Goal: Task Accomplishment & Management: Manage account settings

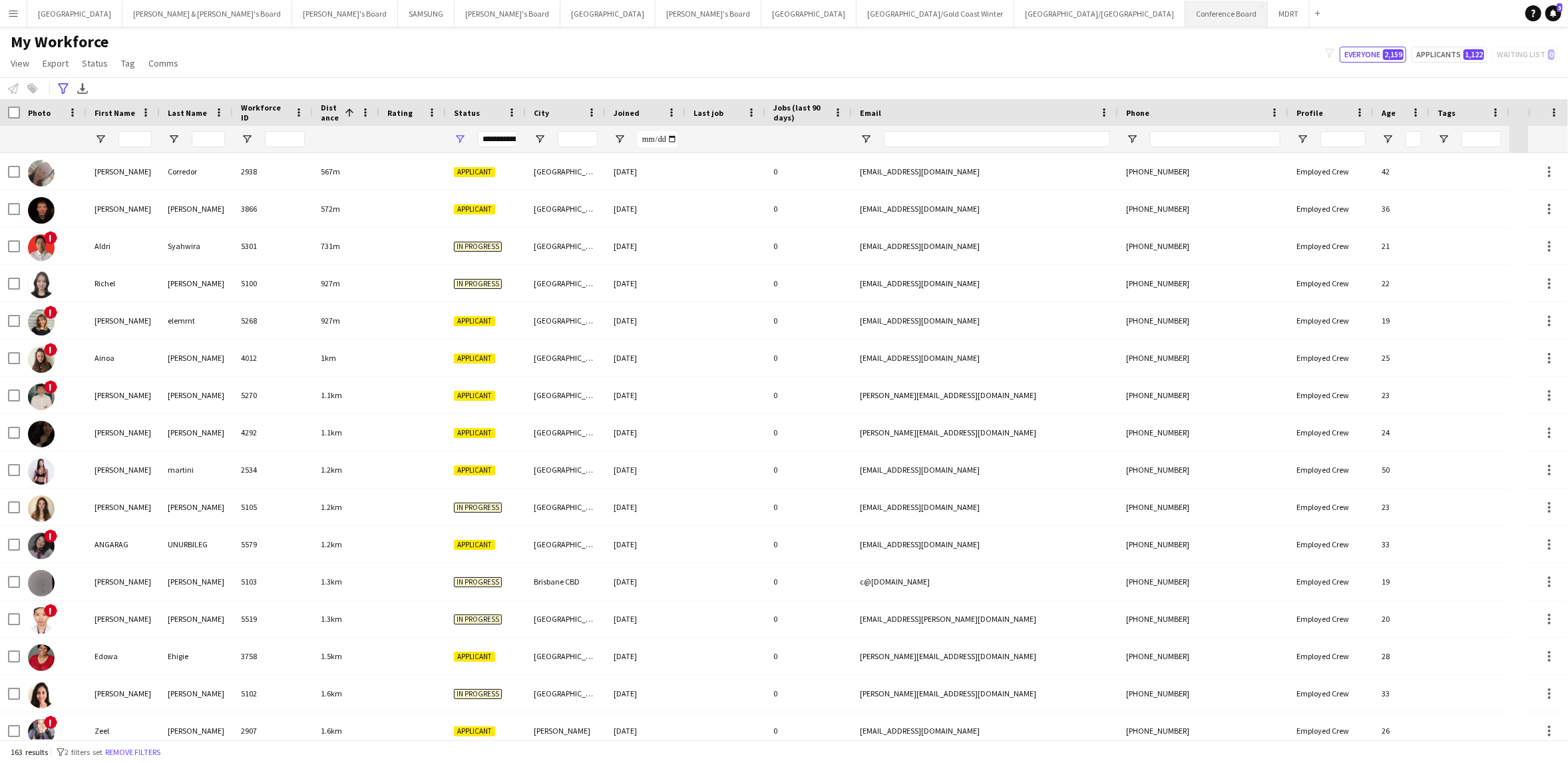
click at [1185, 12] on button "Conference Board Close" at bounding box center [1226, 13] width 83 height 26
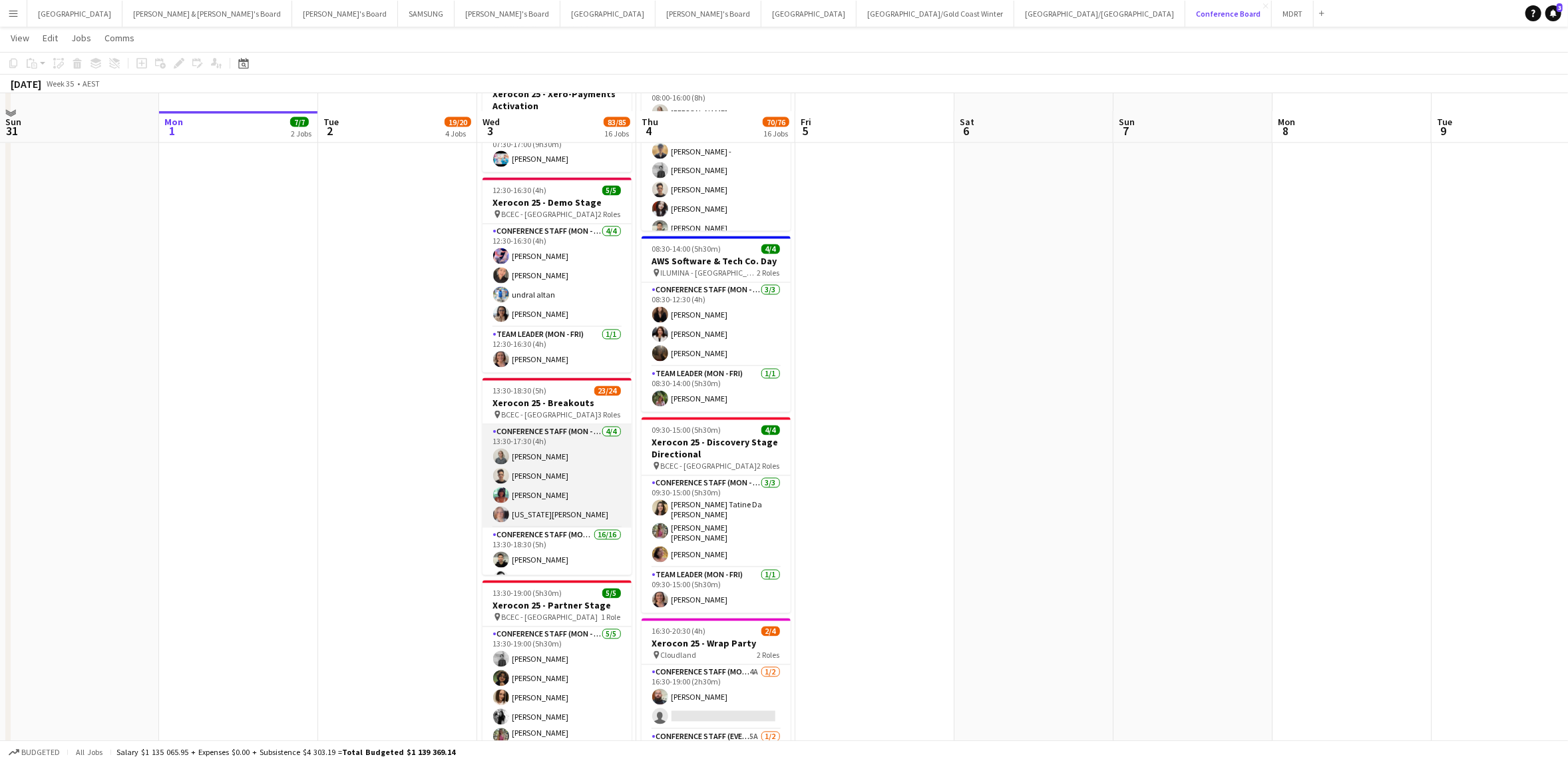
scroll to position [2068, 0]
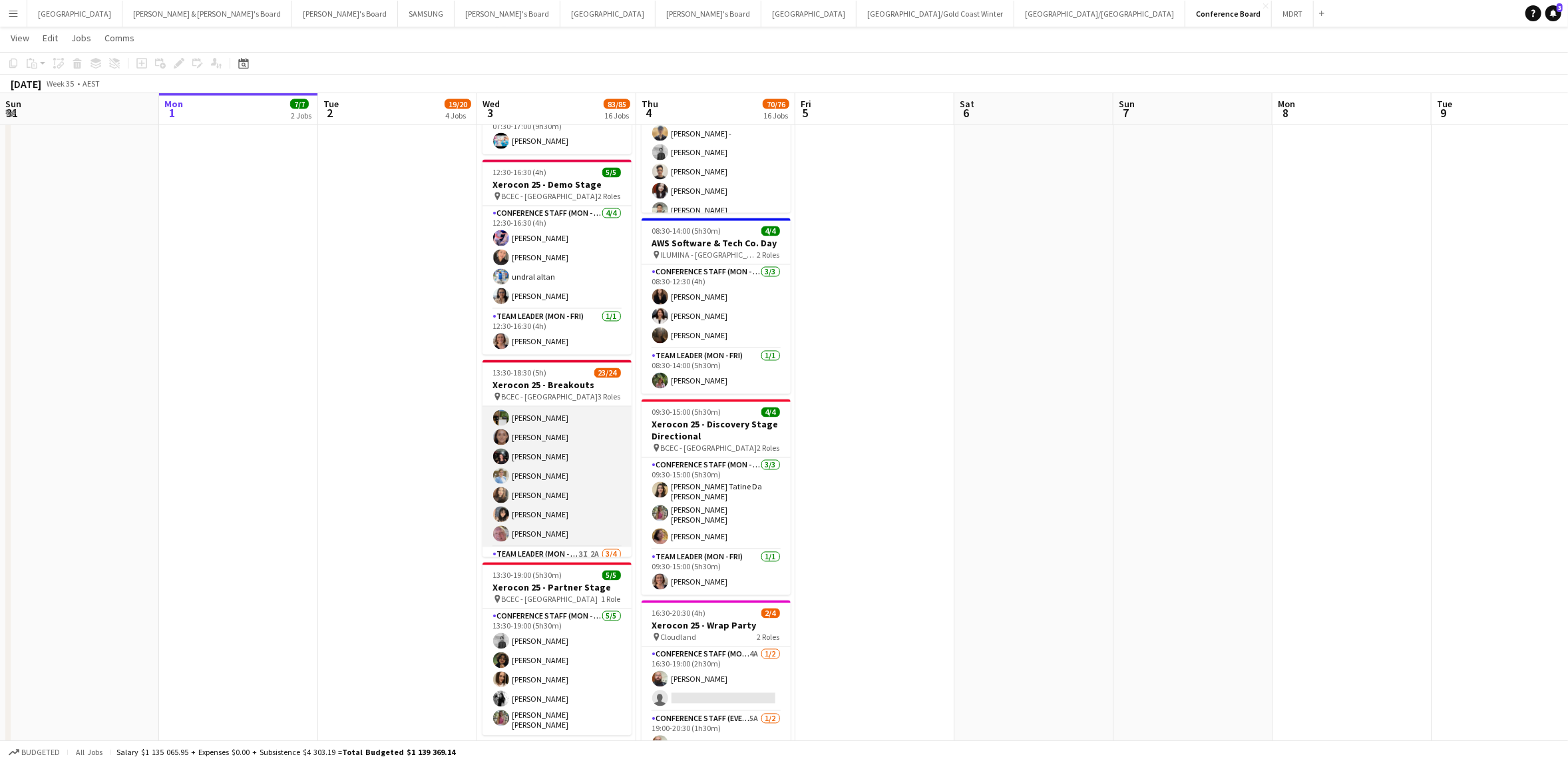
click at [554, 442] on app-card-role "Conference Staff (Mon - Fri) 16/16 13:30-18:30 (5h) [PERSON_NAME] [PERSON_NAME]…" at bounding box center [557, 378] width 149 height 339
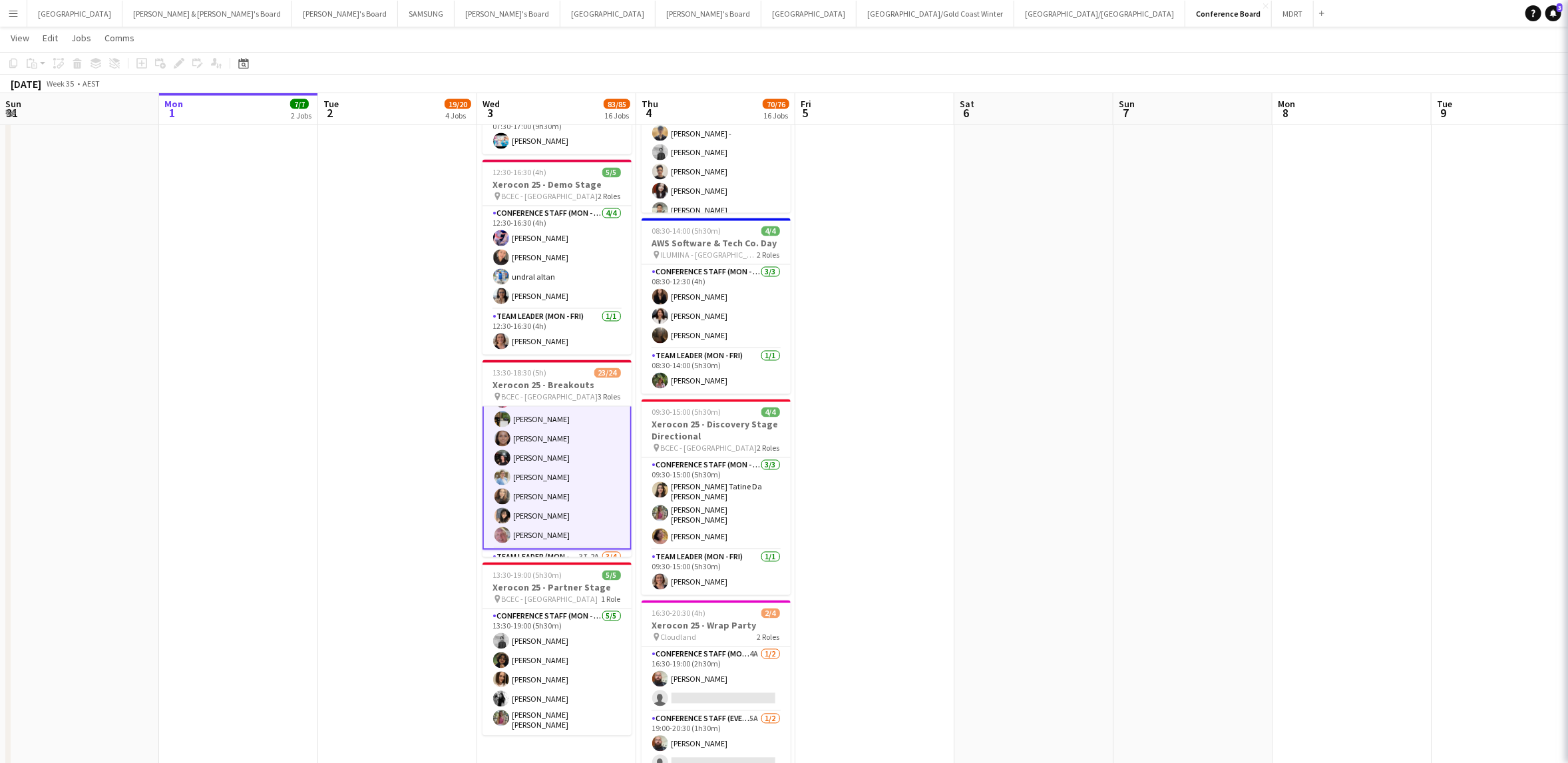
scroll to position [303, 0]
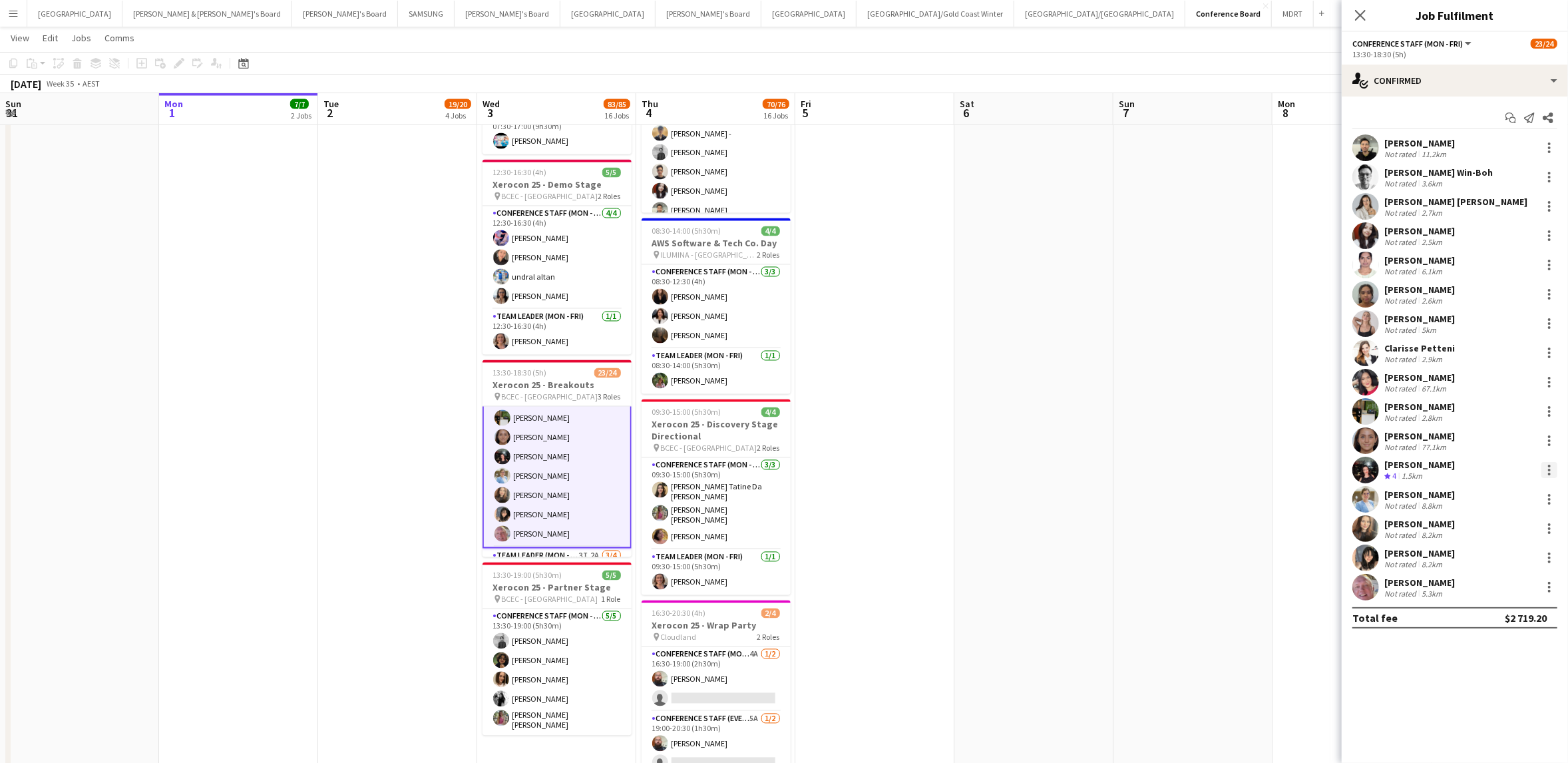
click at [1548, 470] on div at bounding box center [1549, 470] width 3 height 3
click at [1495, 527] on span "Switch crew" at bounding box center [1493, 526] width 57 height 11
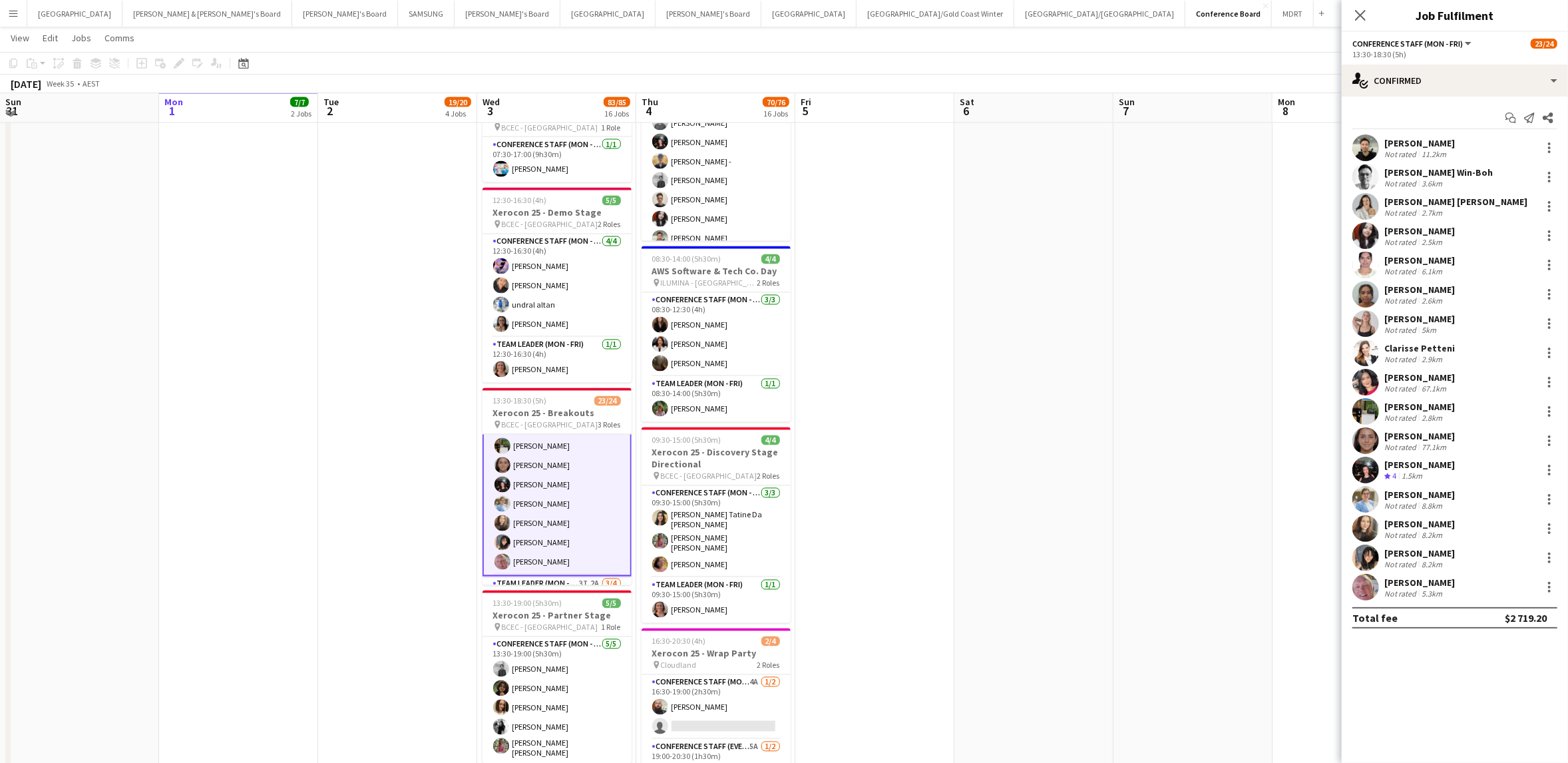
scroll to position [392, 0]
click at [546, 560] on app-card-role "Team Leader (Mon - Fri) 3I 2A [DATE] 13:30-18:30 (5h) [PERSON_NAME] [PERSON_NAM…" at bounding box center [557, 538] width 149 height 103
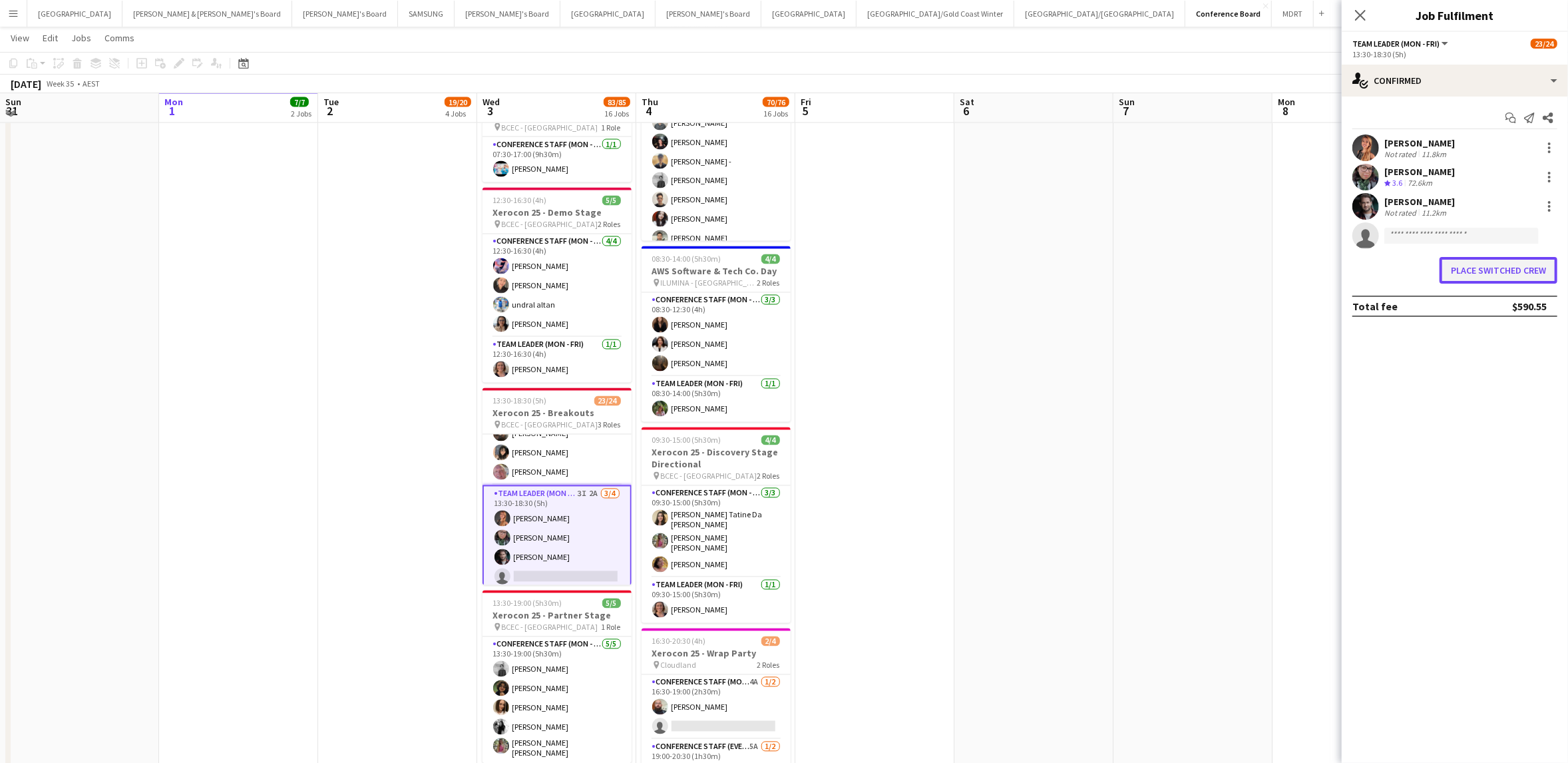
click at [1467, 271] on button "Place switched crew" at bounding box center [1498, 271] width 118 height 27
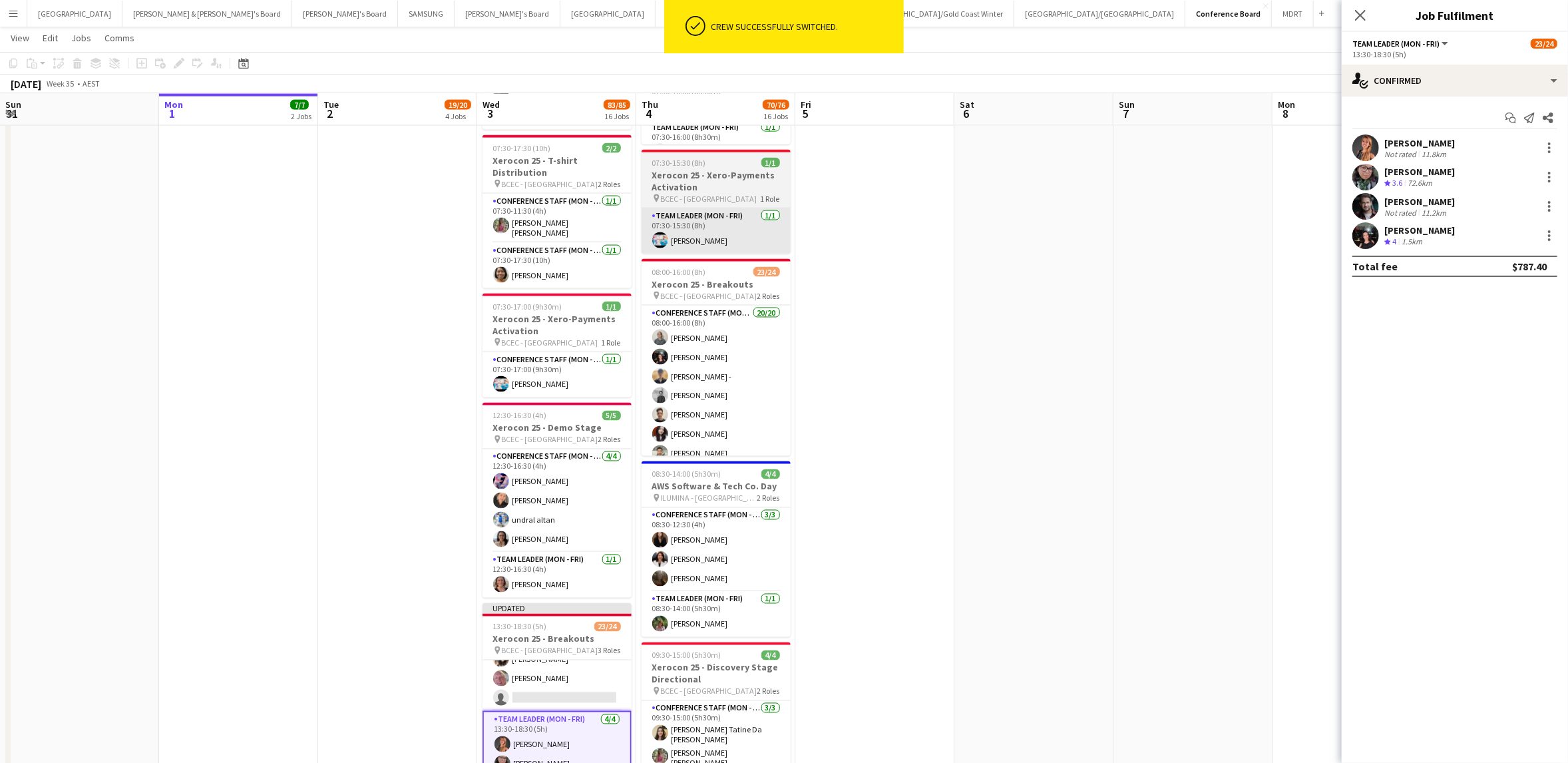
scroll to position [1837, 0]
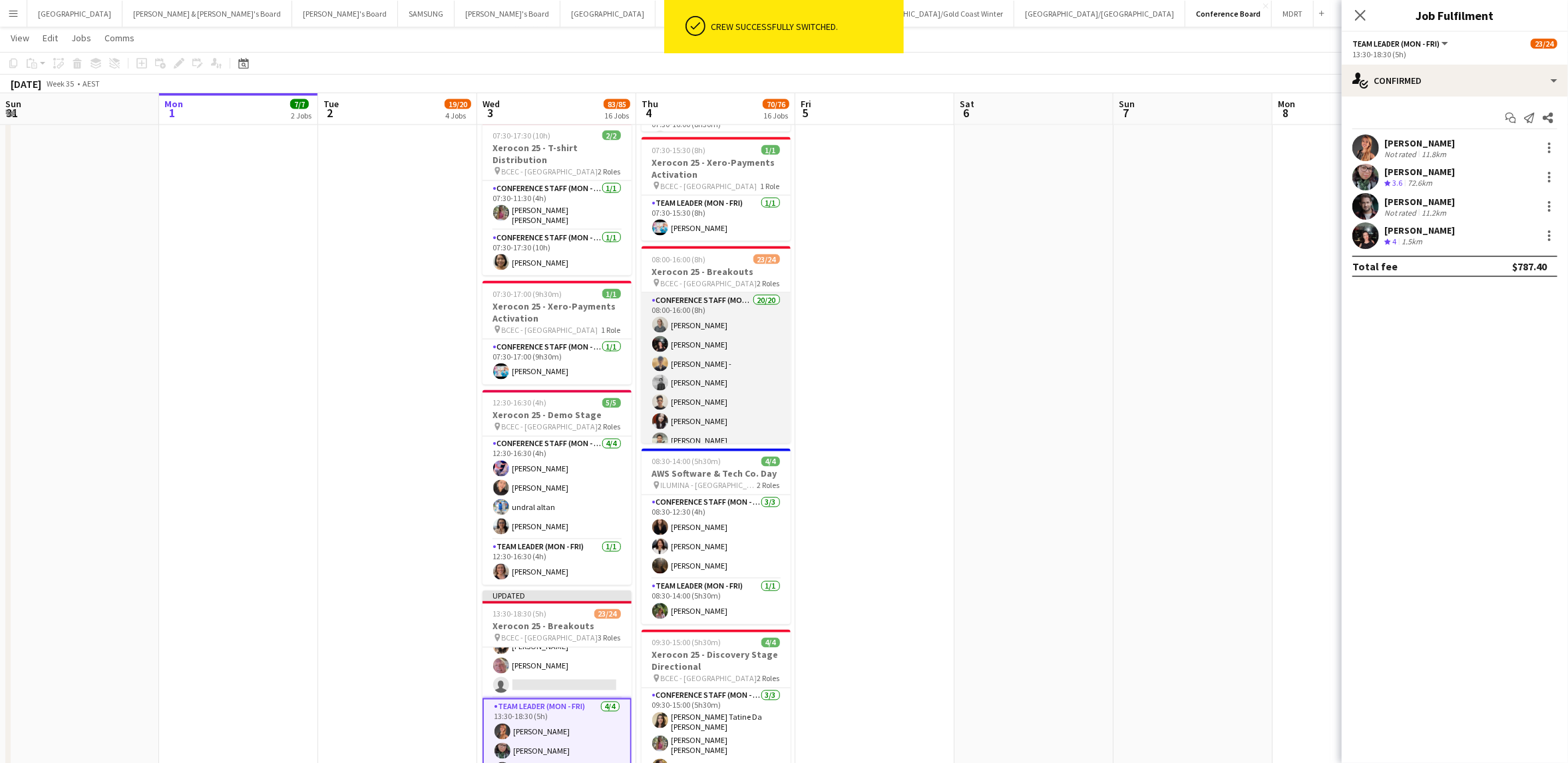
click at [699, 389] on app-card-role "Conference Staff (Mon - Fri) 20/20 08:00-16:00 (8h) [PERSON_NAME] [PERSON_NAME]…" at bounding box center [716, 501] width 149 height 416
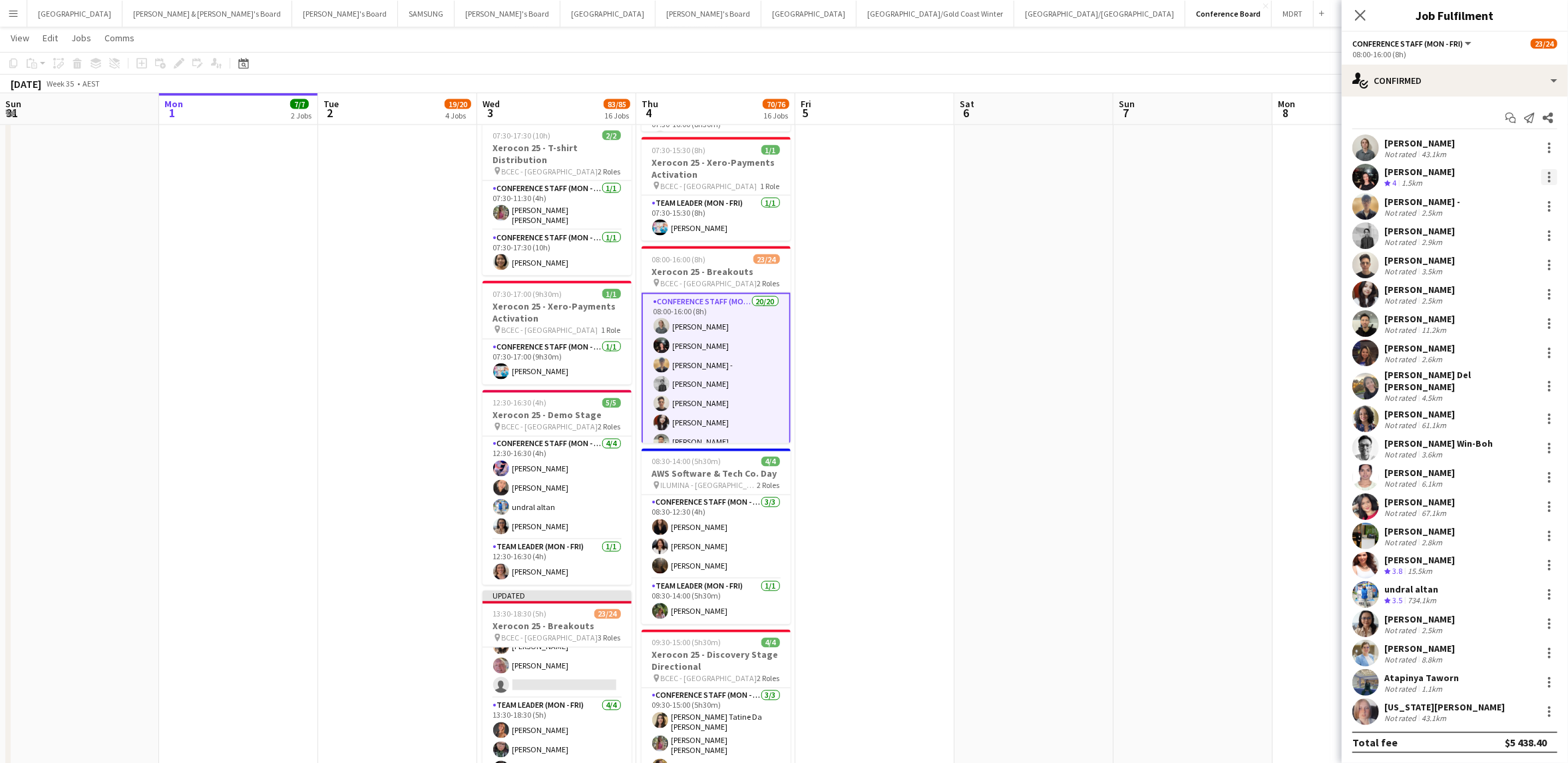
click at [1548, 174] on div at bounding box center [1549, 173] width 3 height 3
click at [1514, 236] on span "Switch crew" at bounding box center [1493, 233] width 57 height 11
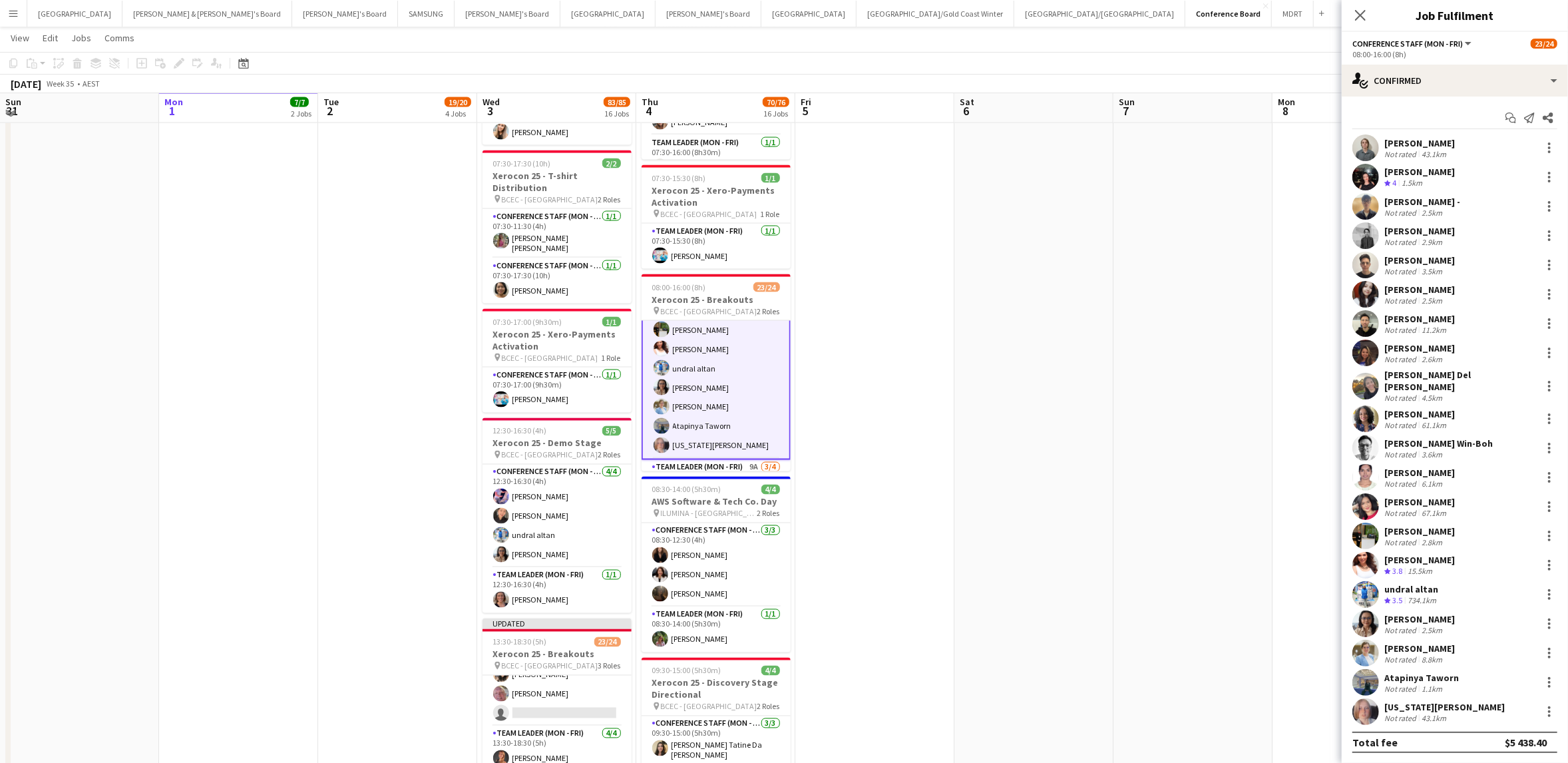
scroll to position [366, 0]
click at [709, 446] on app-card-role "Team Leader (Mon - Fri) 9A [DATE] 08:00-16:00 (8h) [PERSON_NAME] [PERSON_NAME] …" at bounding box center [716, 424] width 149 height 103
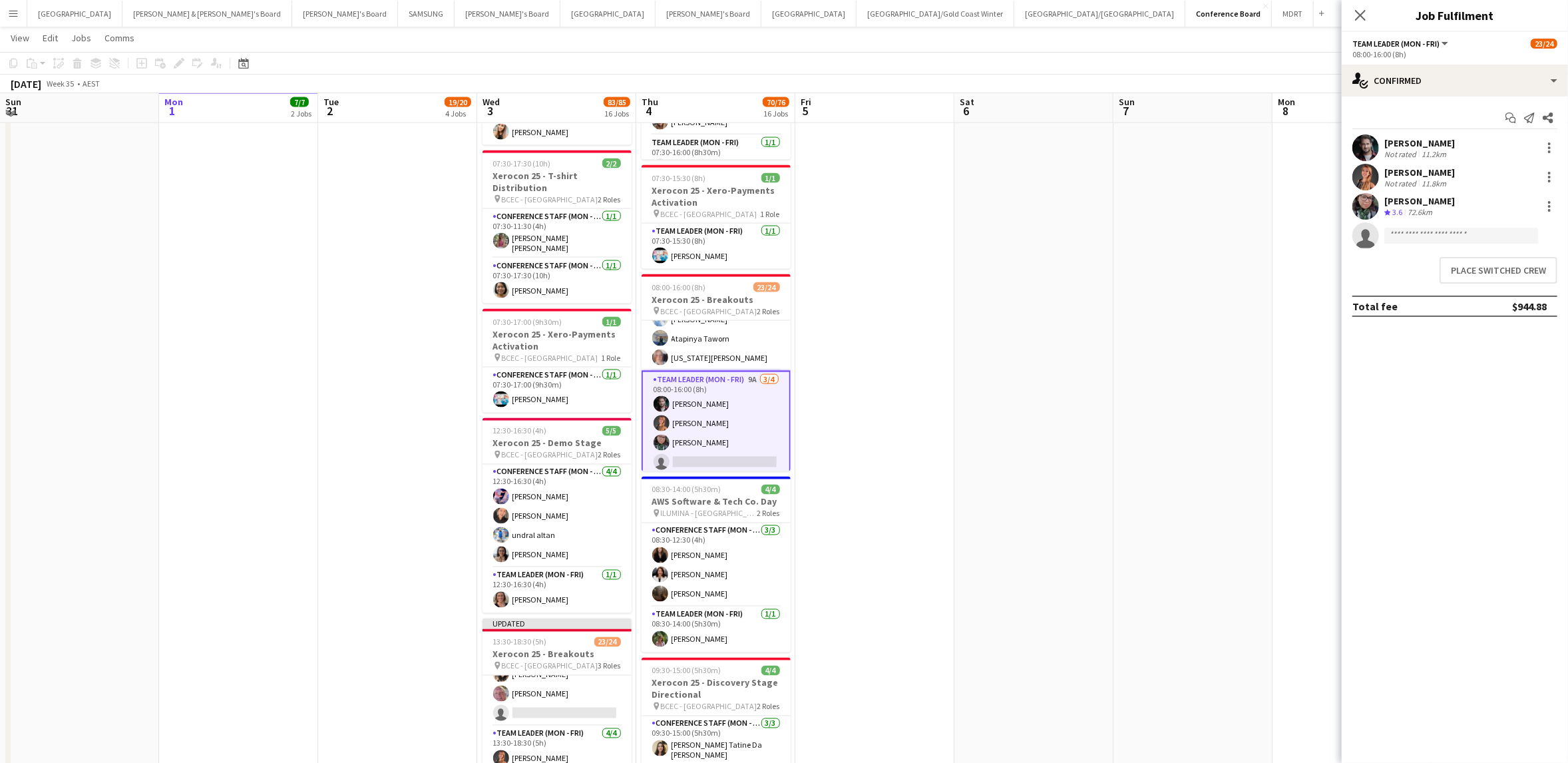
scroll to position [365, 0]
click at [1499, 279] on button "Place switched crew" at bounding box center [1498, 271] width 118 height 27
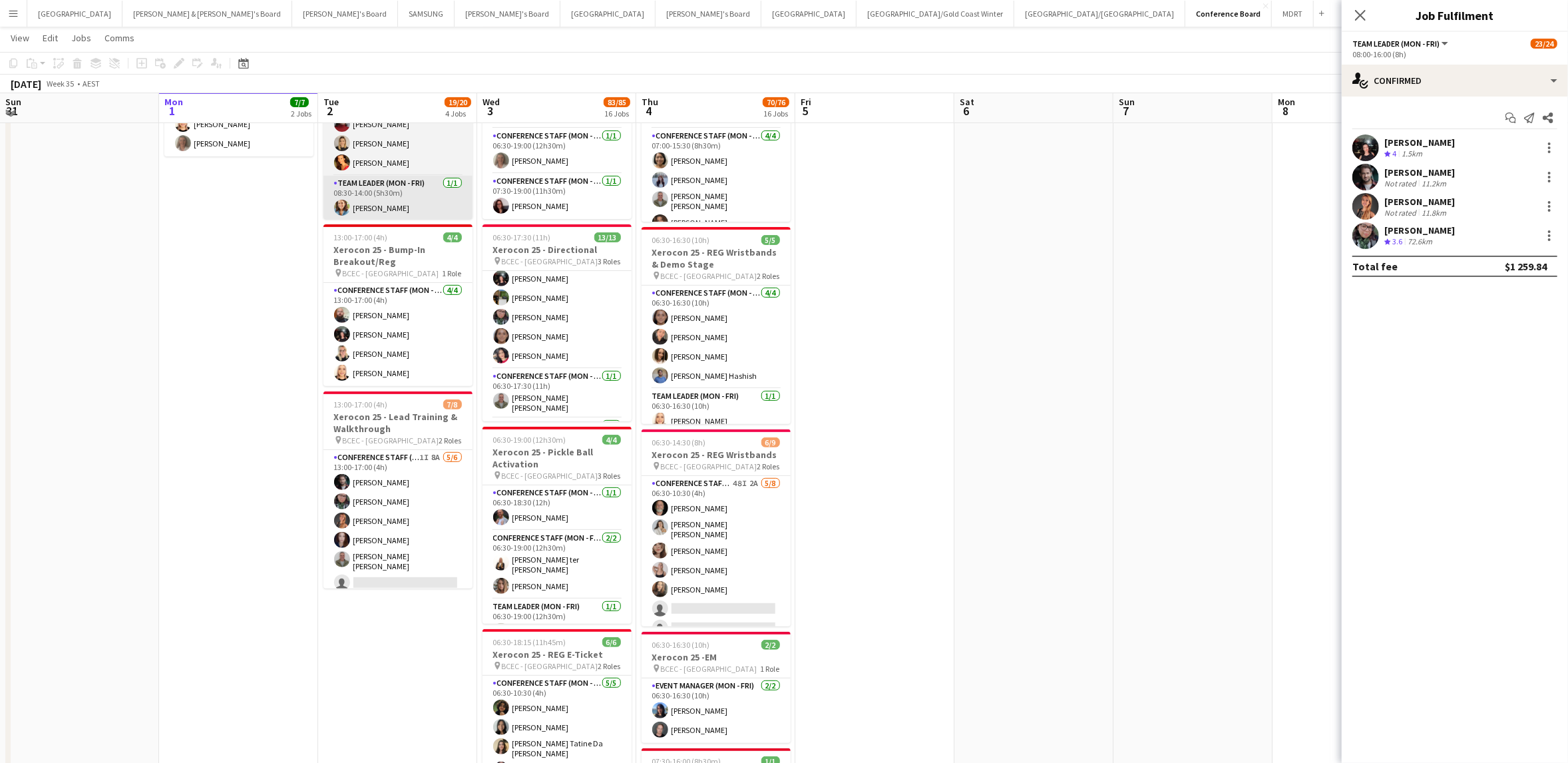
scroll to position [333, 0]
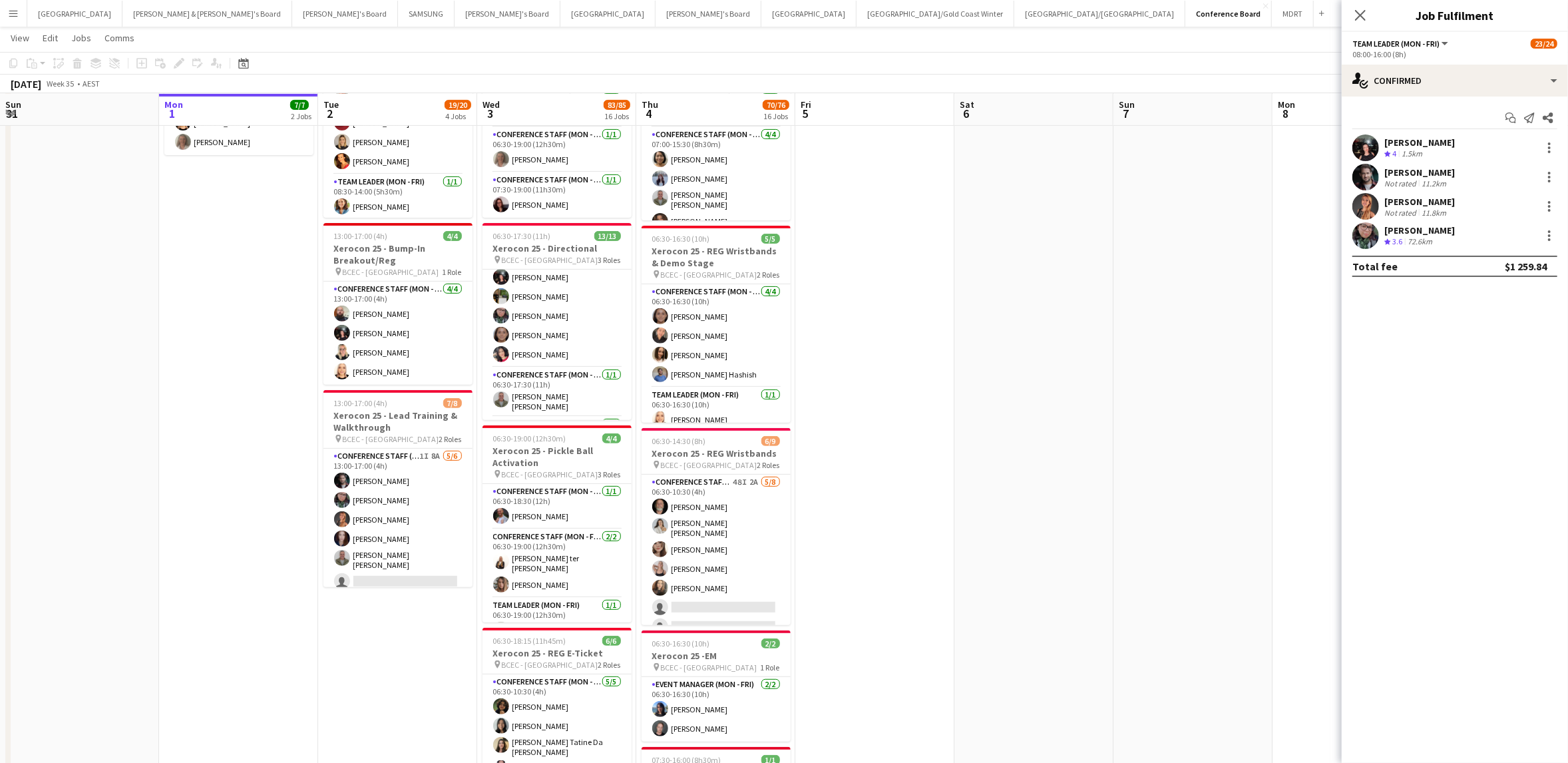
click at [1364, 149] on app-user-avatar at bounding box center [1366, 148] width 27 height 27
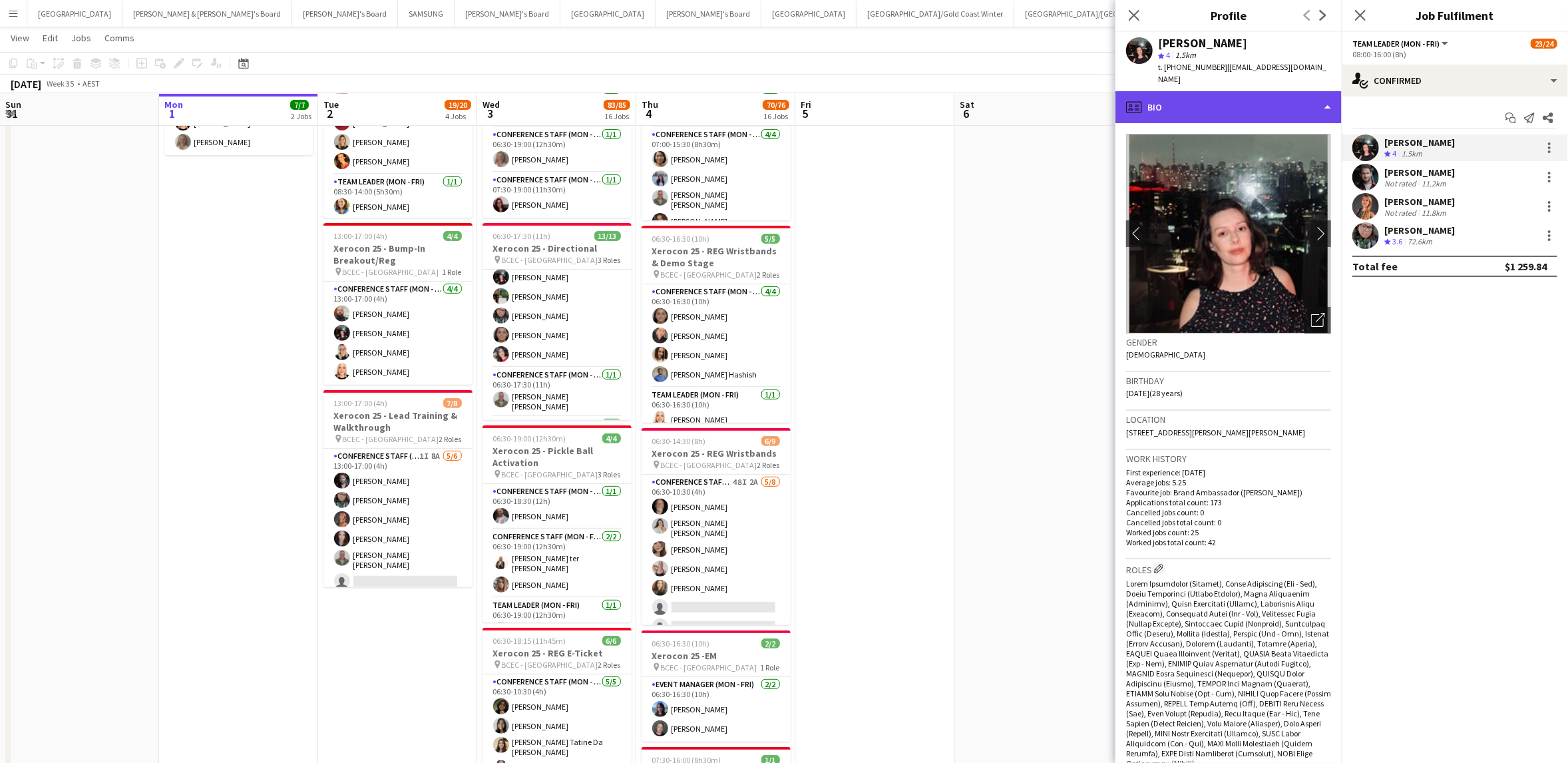
click at [1292, 91] on div "profile Bio" at bounding box center [1228, 107] width 226 height 32
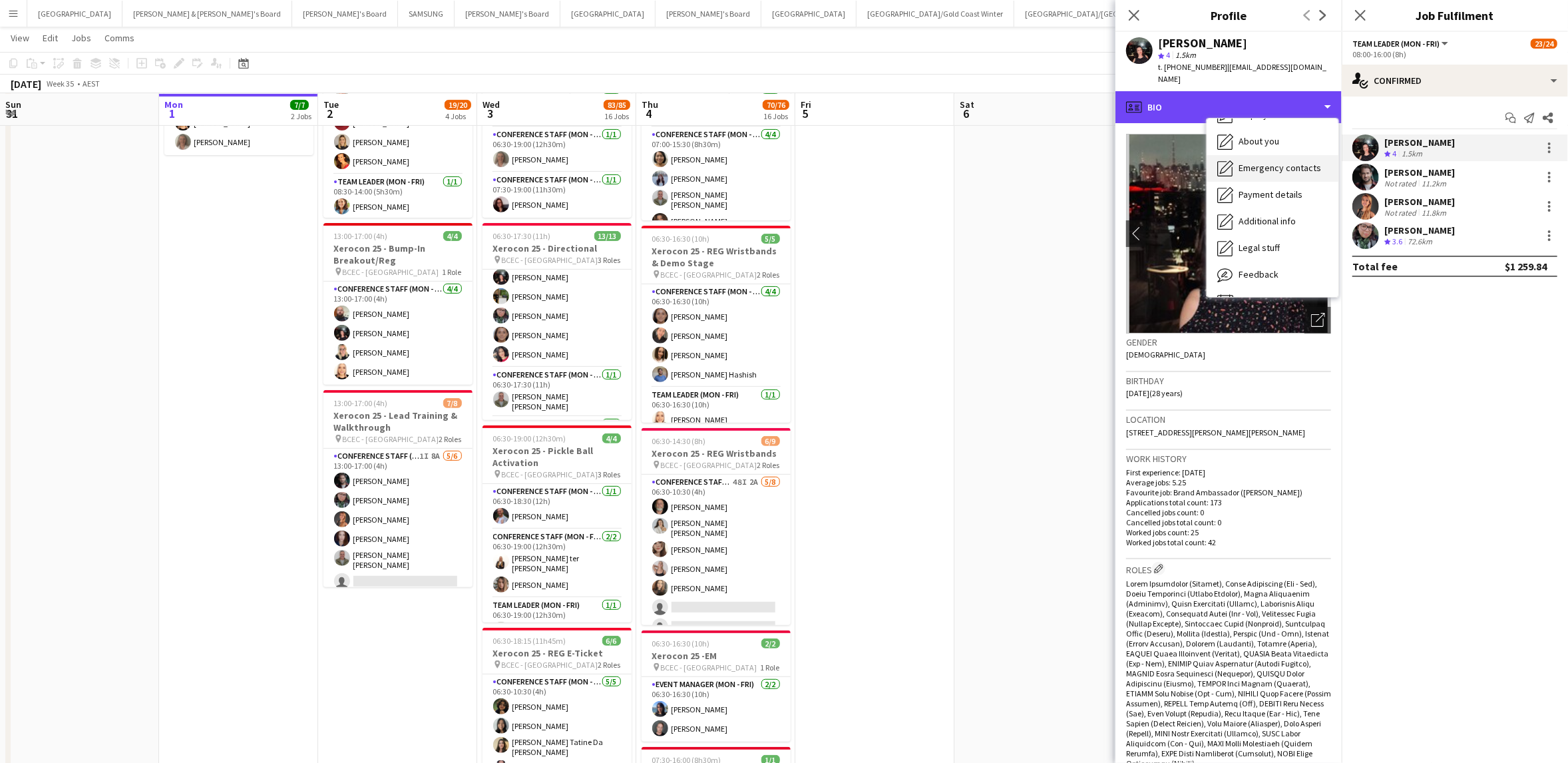
scroll to position [98, 0]
click at [1271, 246] on span "Feedback" at bounding box center [1258, 252] width 40 height 12
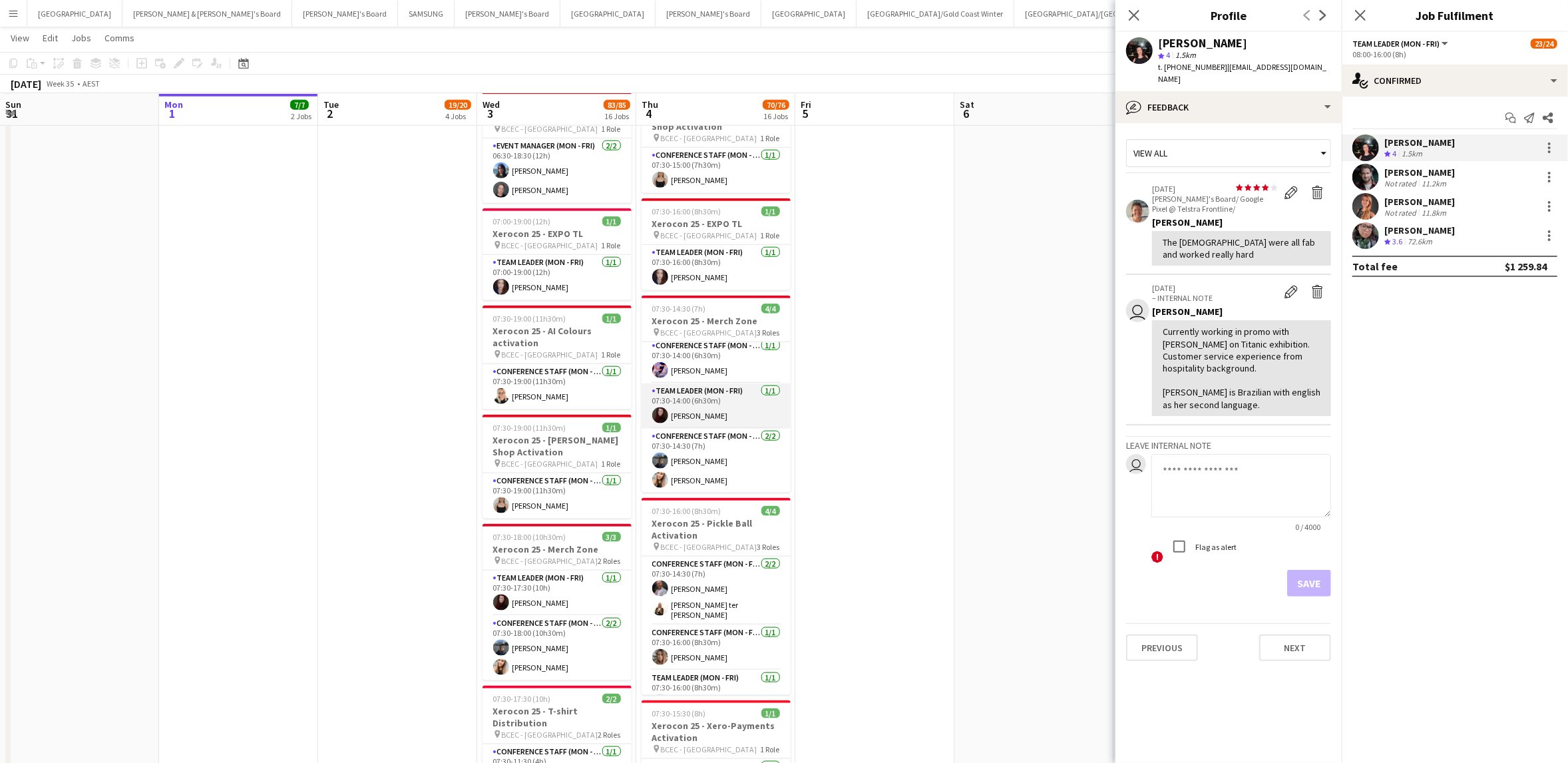
scroll to position [0, 0]
click at [702, 460] on app-card-role "Conference Staff (Mon - Fri) [DATE] 07:30-14:30 (7h) [PERSON_NAME] [PERSON_NAME]" at bounding box center [716, 464] width 149 height 65
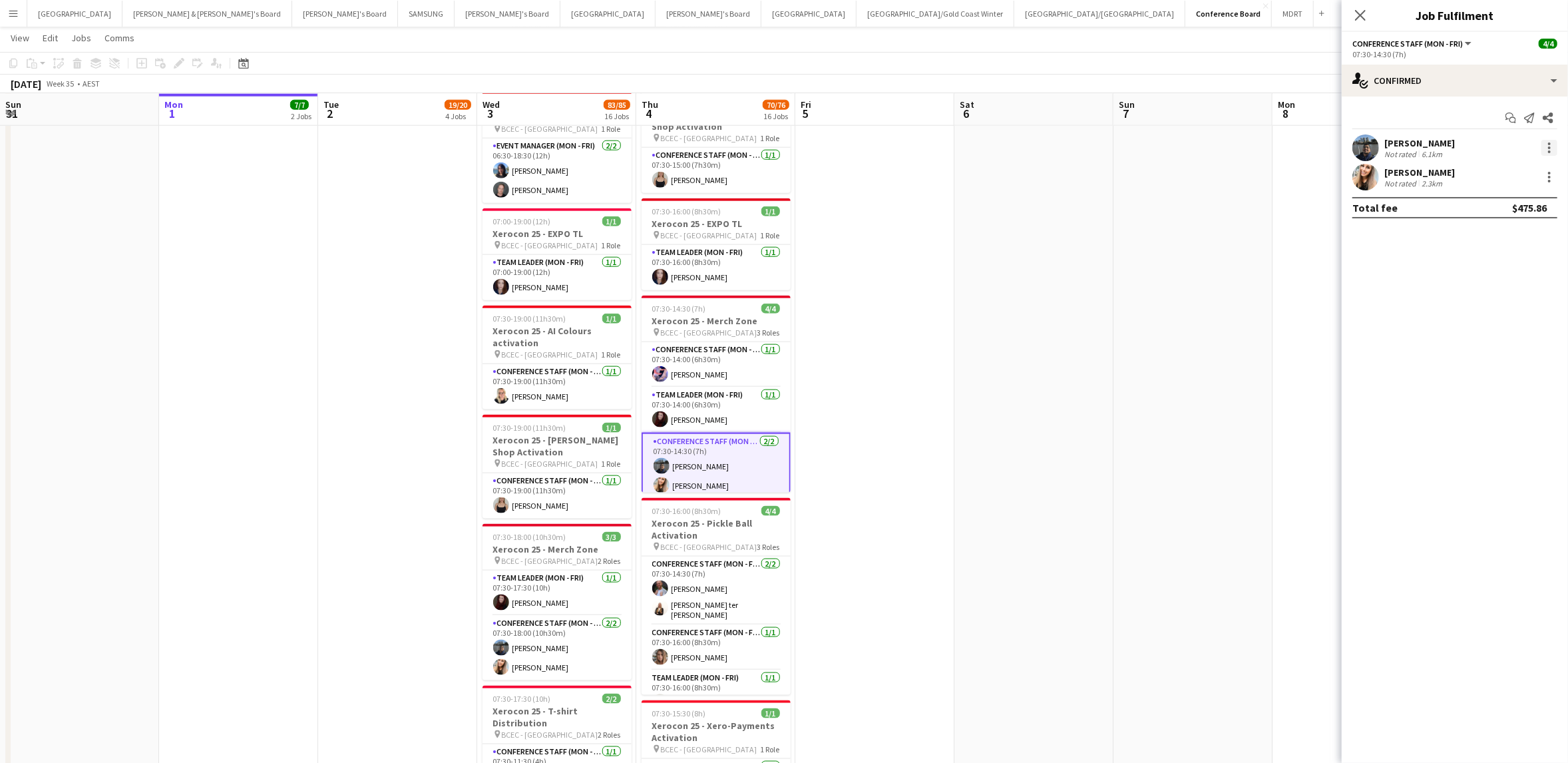
click at [1547, 143] on div at bounding box center [1549, 148] width 16 height 16
drag, startPoint x: 1524, startPoint y: 204, endPoint x: 1473, endPoint y: 207, distance: 51.1
click at [1524, 204] on span "Switch crew" at bounding box center [1506, 205] width 83 height 12
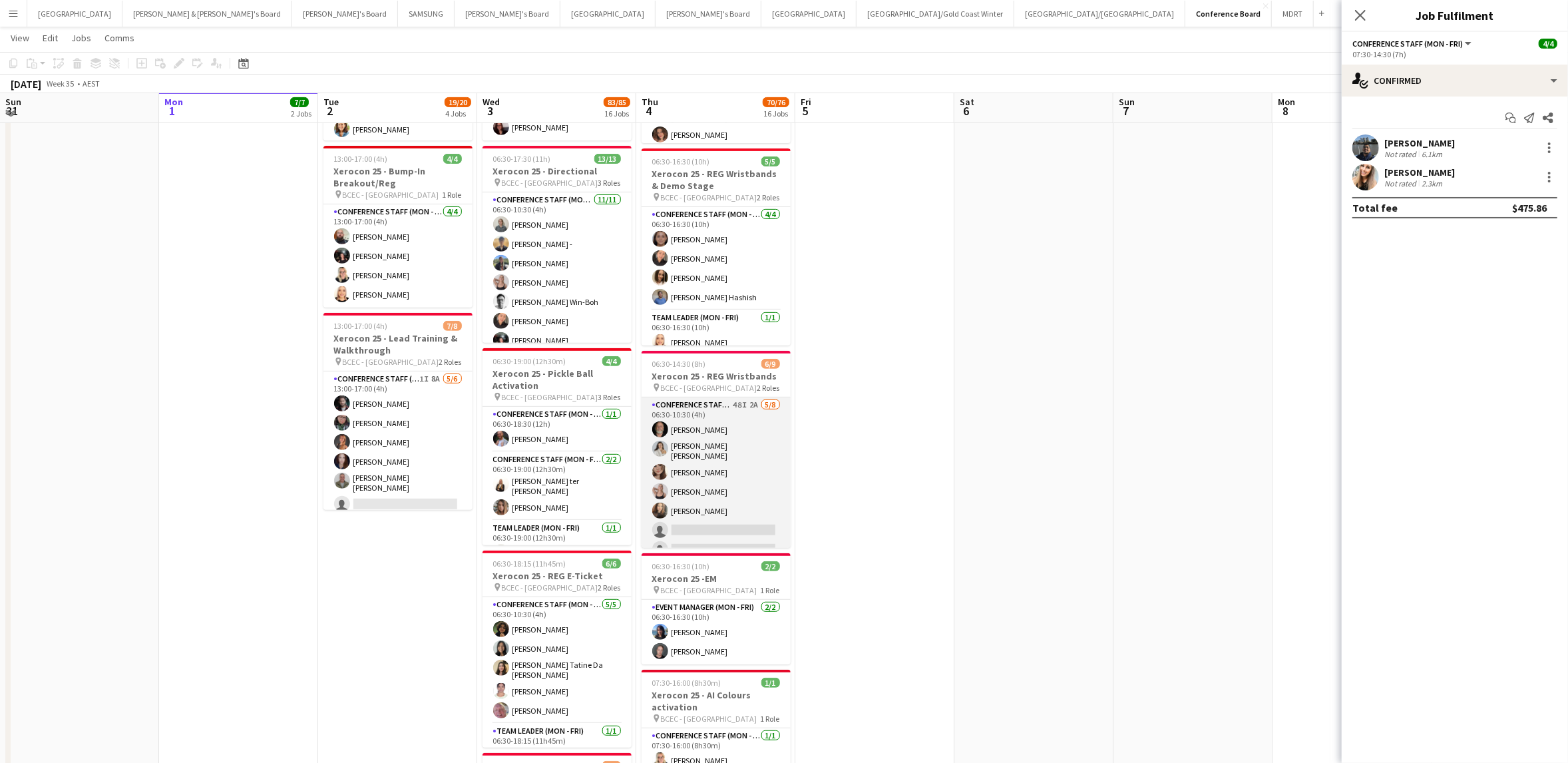
click at [727, 522] on app-card-role "Conference Staff (Mon - Fri) 48I 2A [DATE] 06:30-10:30 (4h) [PERSON_NAME] [PERS…" at bounding box center [716, 489] width 149 height 185
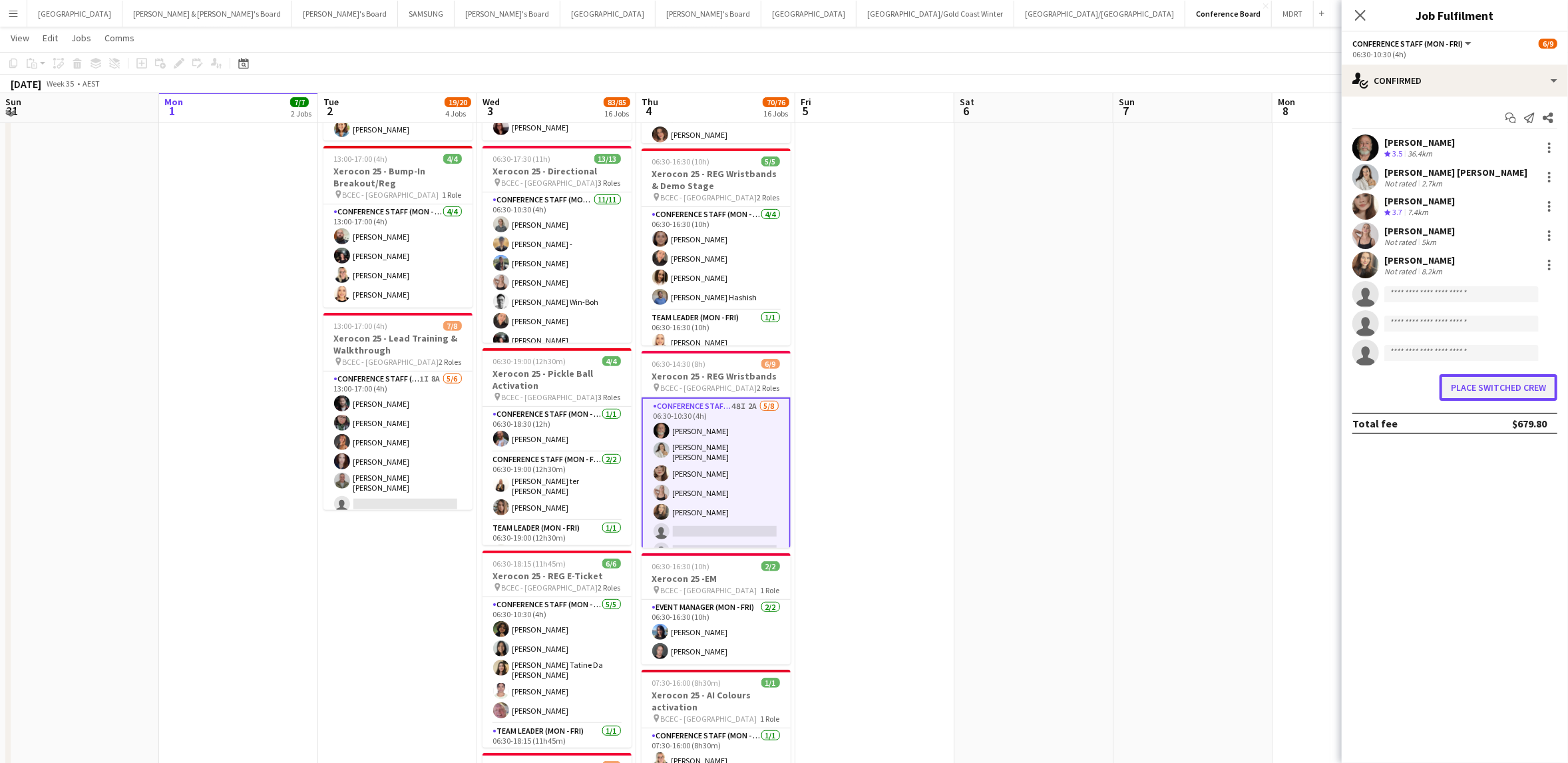
click at [1488, 386] on button "Place switched crew" at bounding box center [1498, 387] width 118 height 27
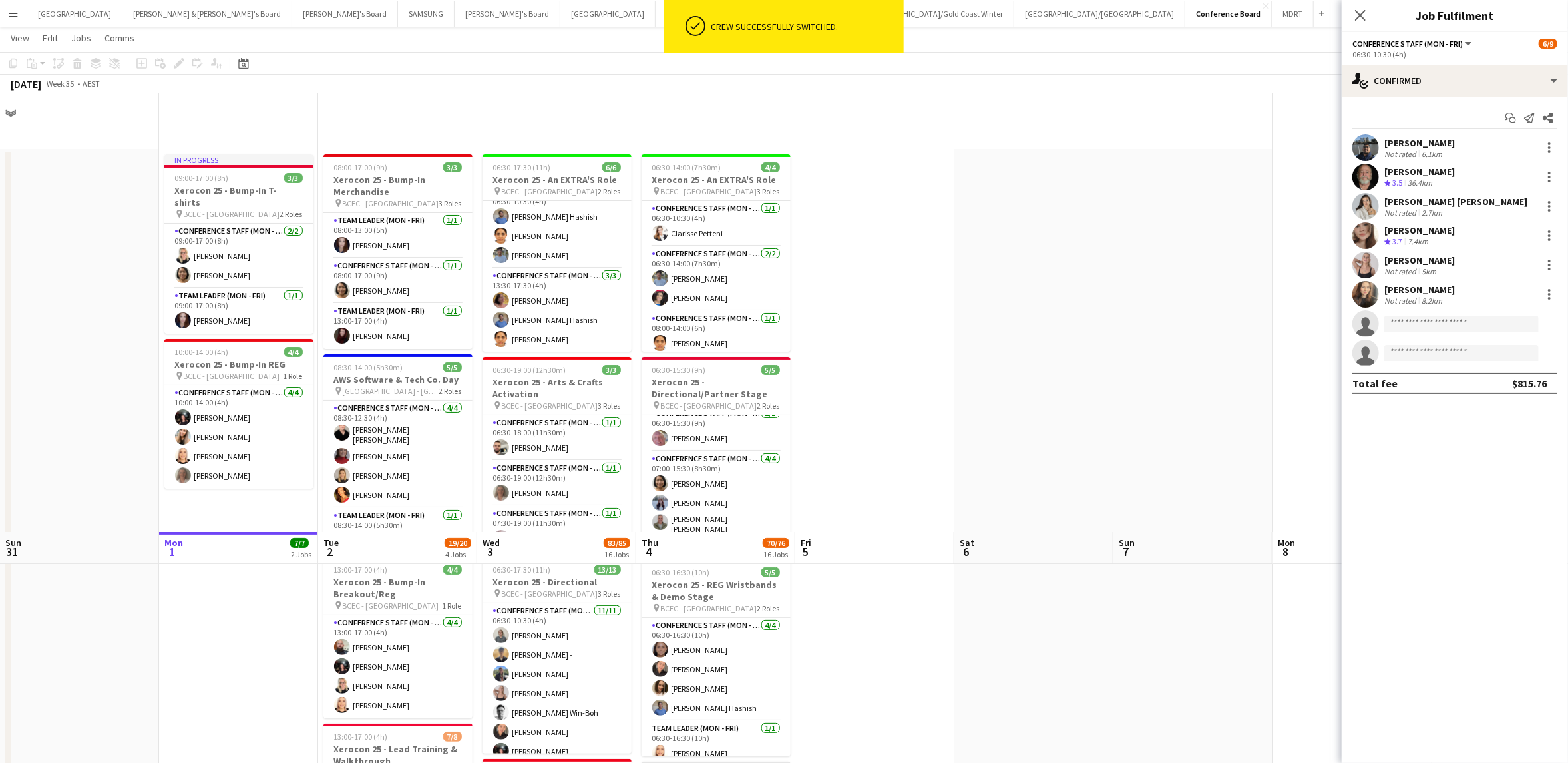
scroll to position [438, 0]
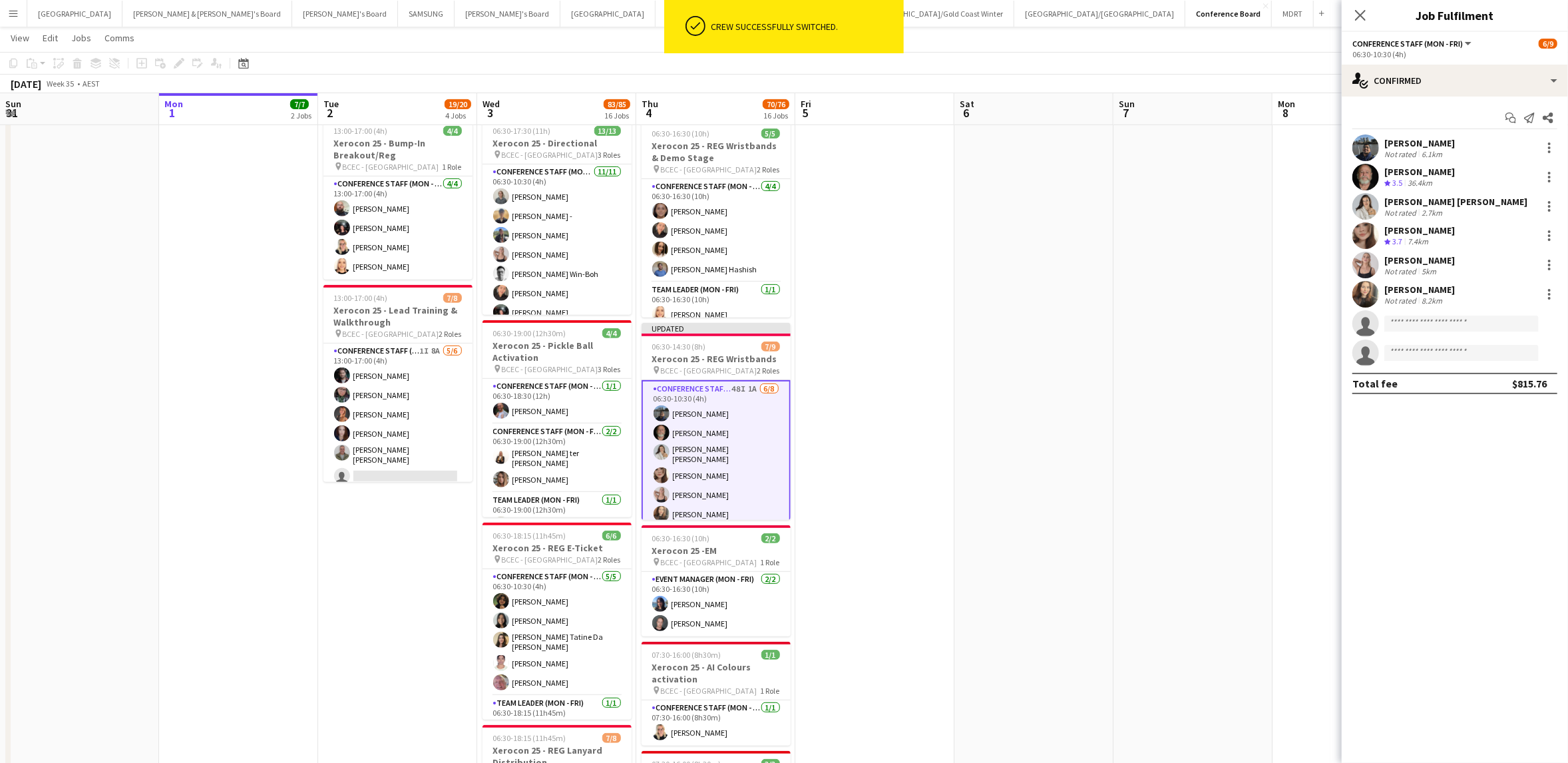
drag, startPoint x: 1126, startPoint y: 378, endPoint x: 1120, endPoint y: 336, distance: 42.4
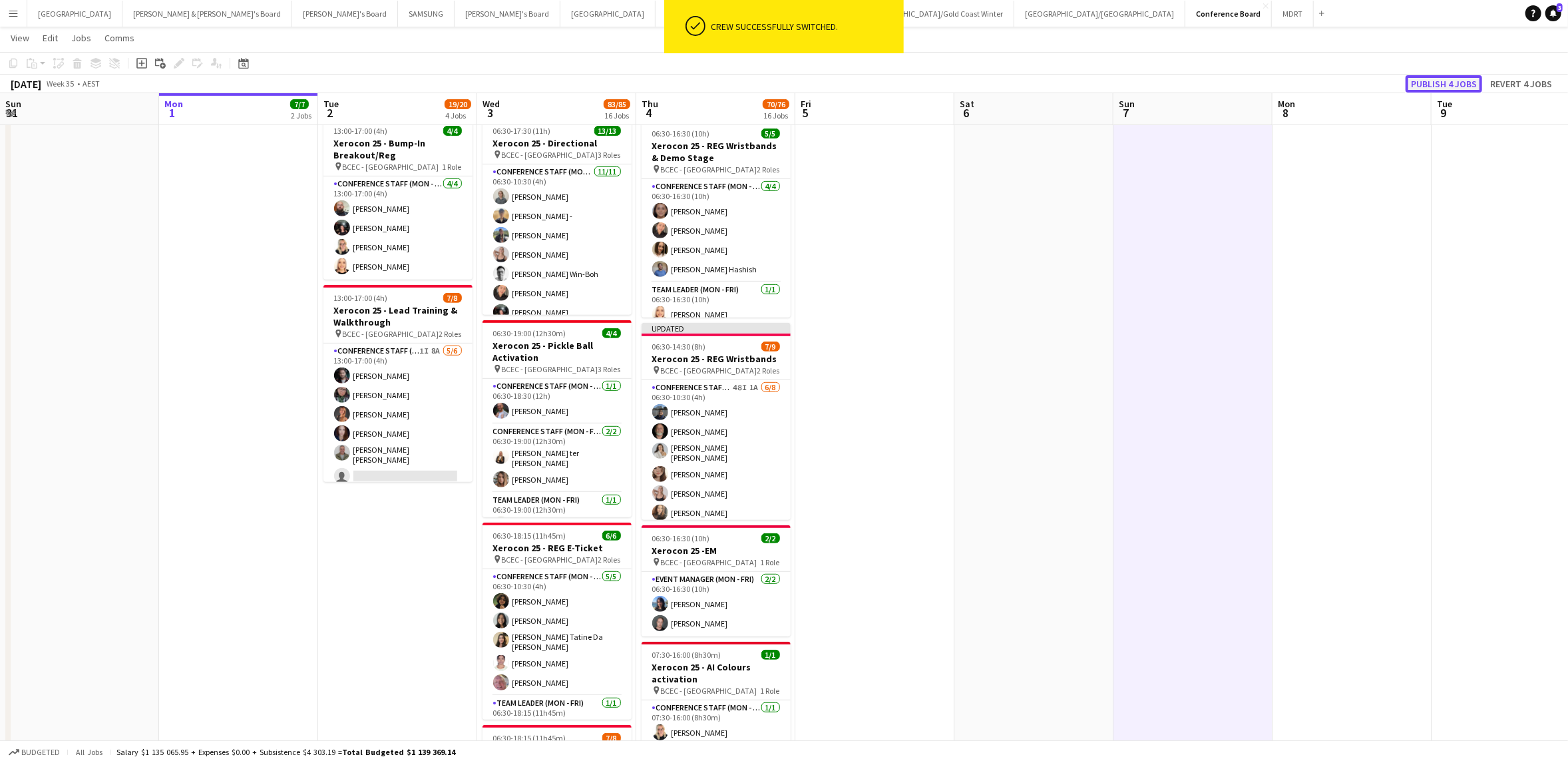
click at [1430, 83] on button "Publish 4 jobs" at bounding box center [1443, 84] width 77 height 17
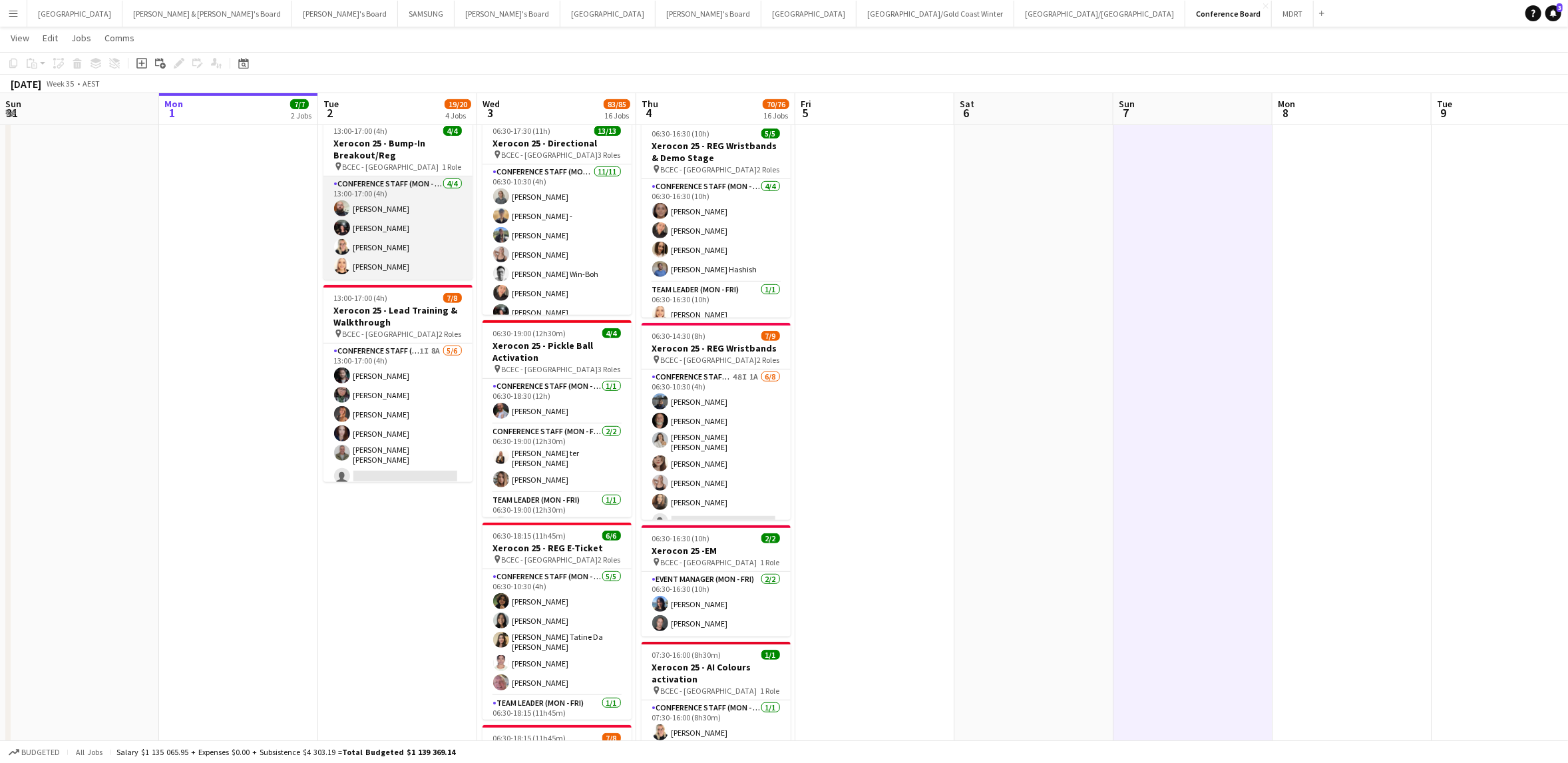
click at [378, 227] on app-card-role "Conference Staff (Mon - Fri) [DATE] 13:00-17:00 (4h) [PERSON_NAME] [PERSON_NAME…" at bounding box center [398, 228] width 149 height 103
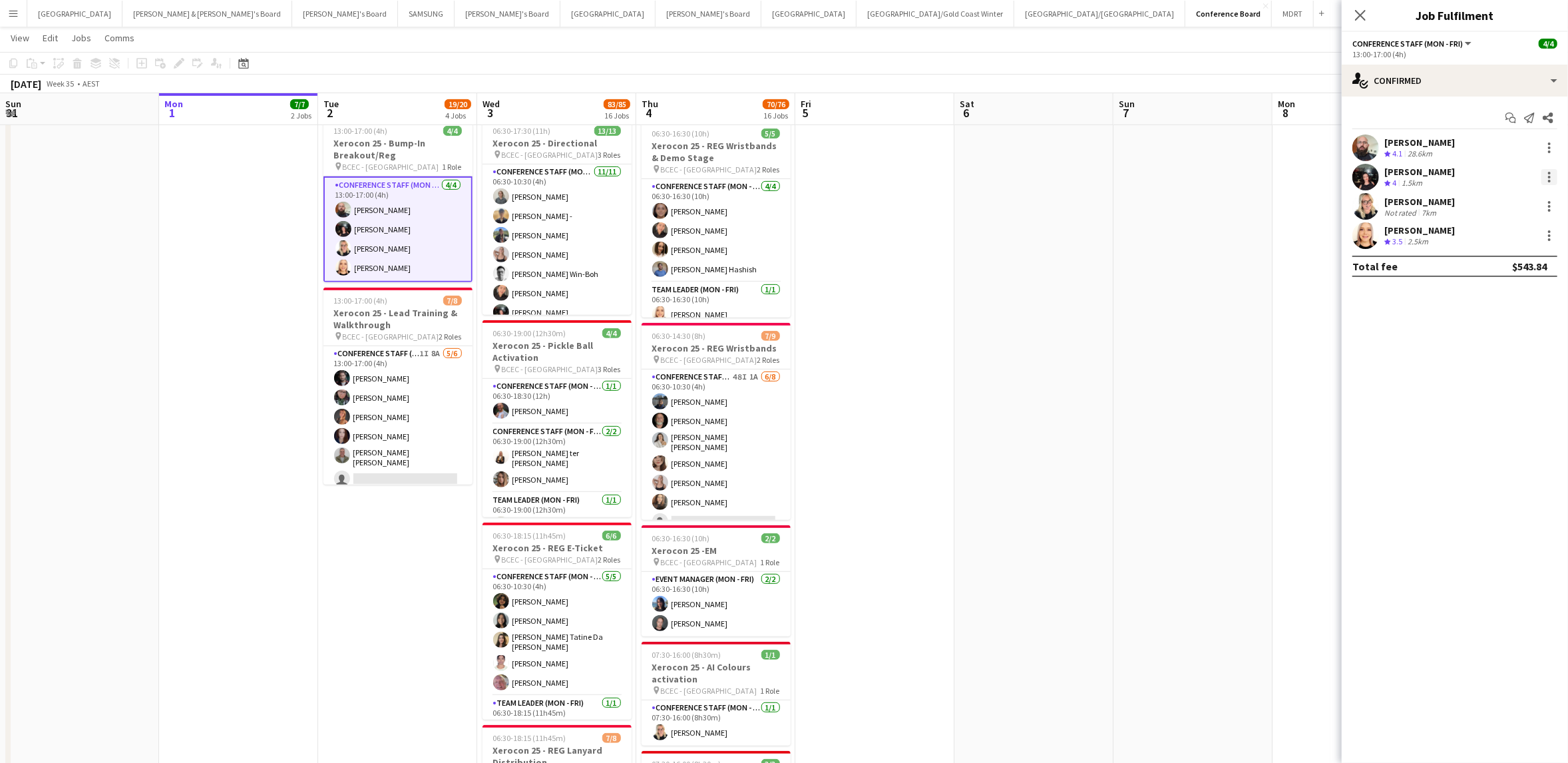
click at [1548, 179] on div at bounding box center [1549, 177] width 16 height 16
click at [1512, 236] on span "Switch crew" at bounding box center [1493, 233] width 57 height 11
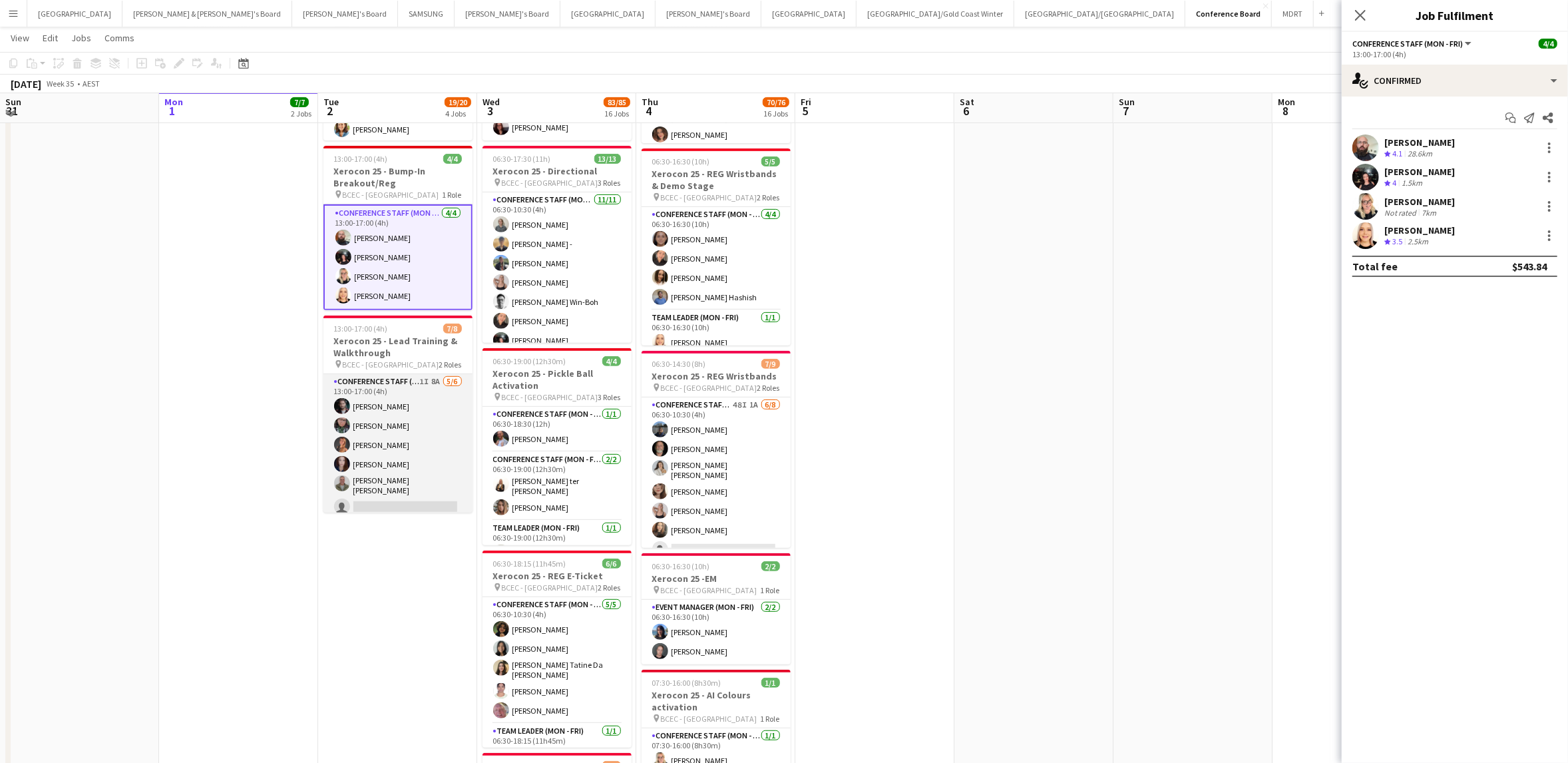
click at [380, 494] on app-card-role "Conference Staff (Mon - Fri) 1I 8A [DATE] 13:00-17:00 (4h) [PERSON_NAME] [PERSO…" at bounding box center [398, 446] width 149 height 146
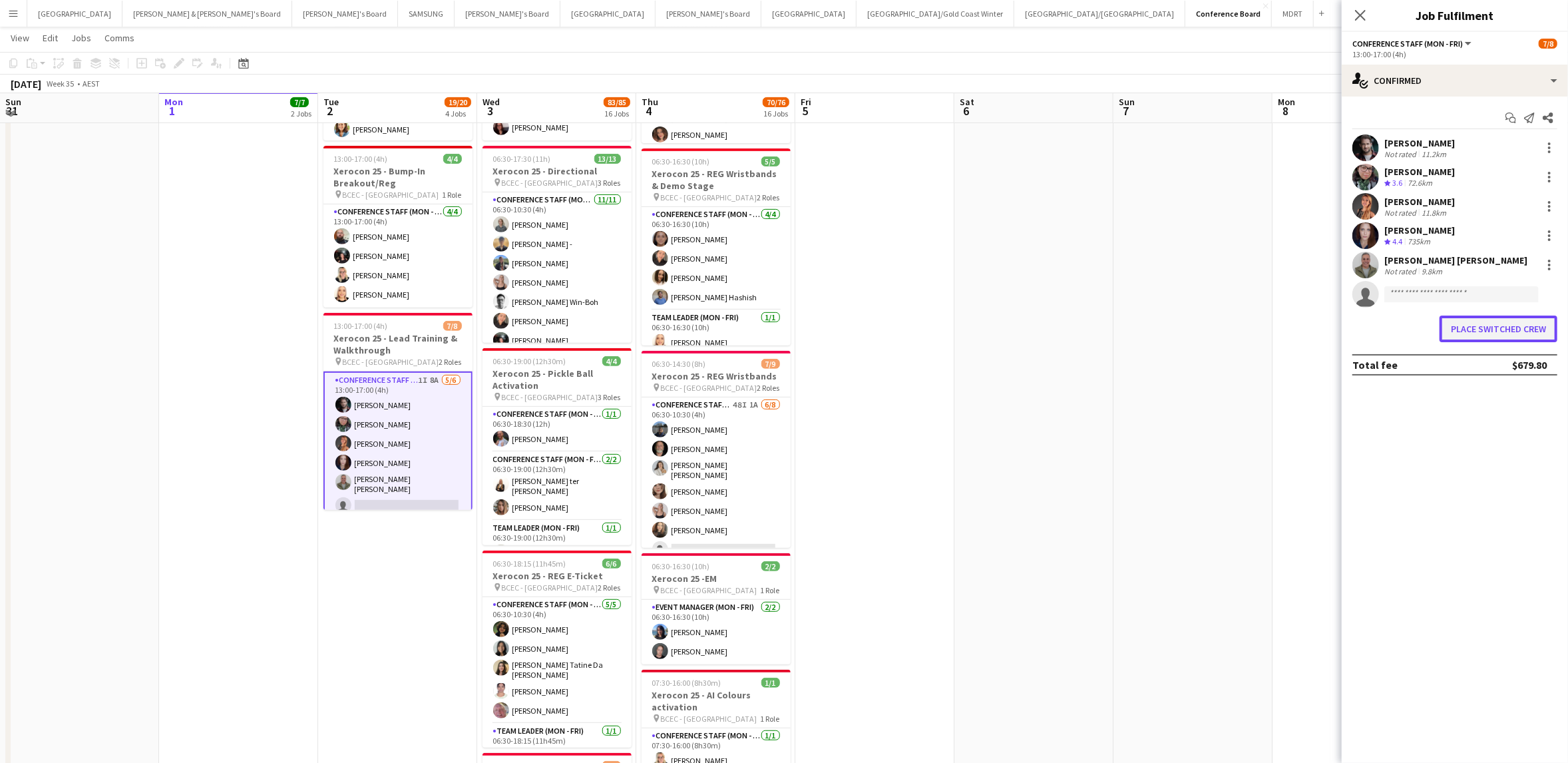
click at [1464, 325] on button "Place switched crew" at bounding box center [1498, 329] width 118 height 27
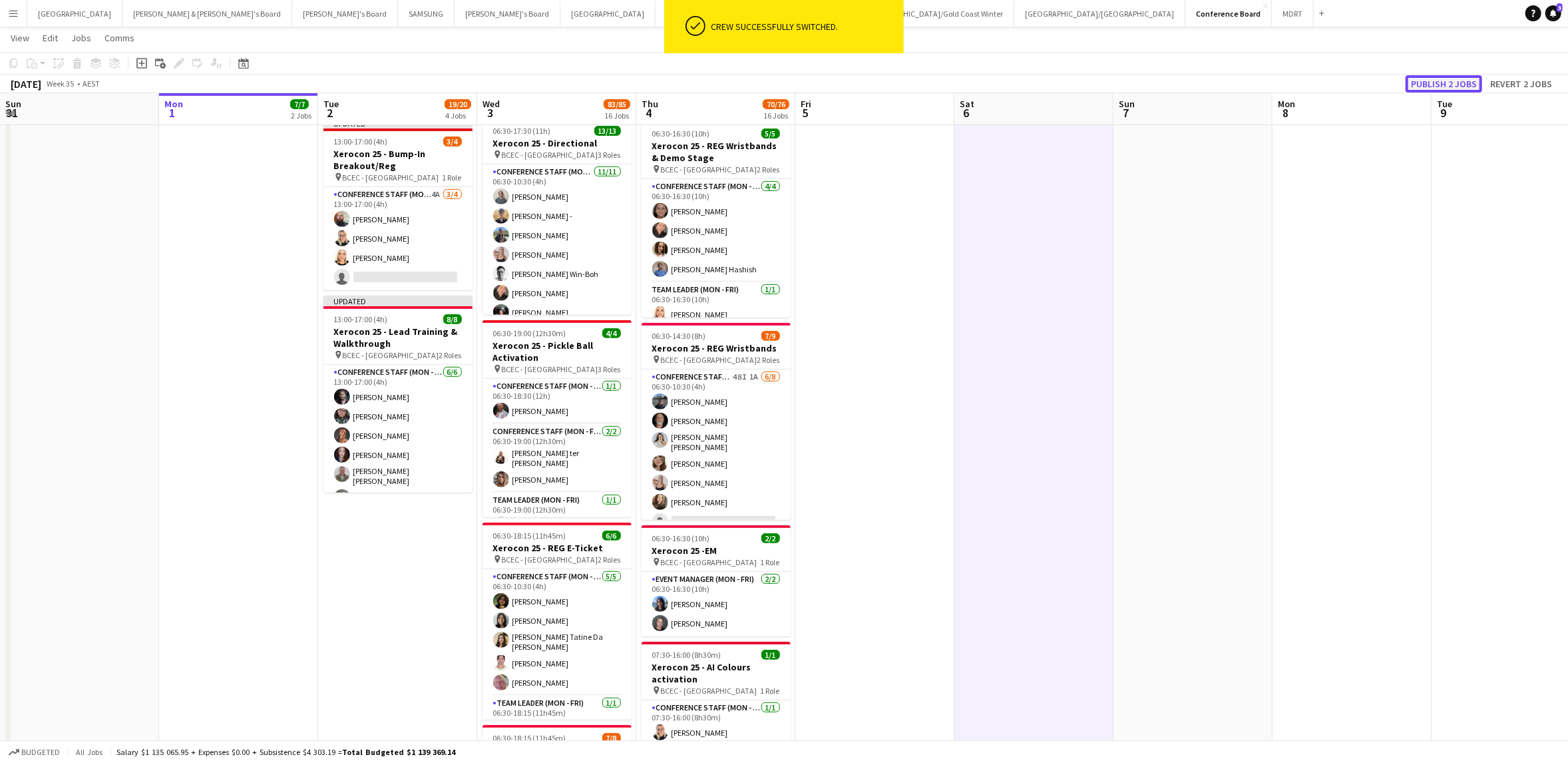
click at [1443, 76] on button "Publish 2 jobs" at bounding box center [1443, 84] width 77 height 17
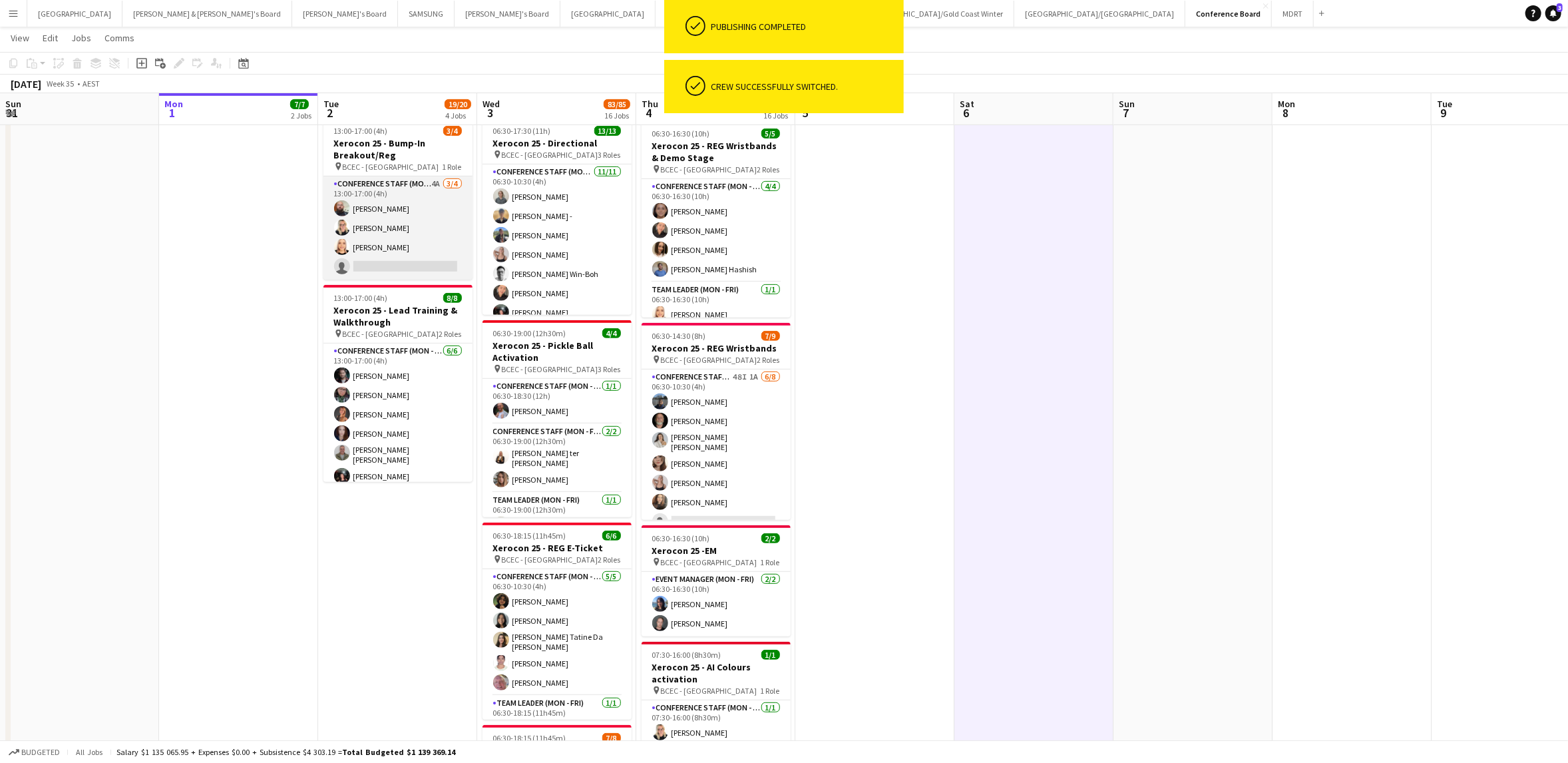
click at [416, 214] on app-card-role "Conference Staff (Mon - Fri) 4A [DATE] 13:00-17:00 (4h) [PERSON_NAME] [PERSON_N…" at bounding box center [398, 228] width 149 height 103
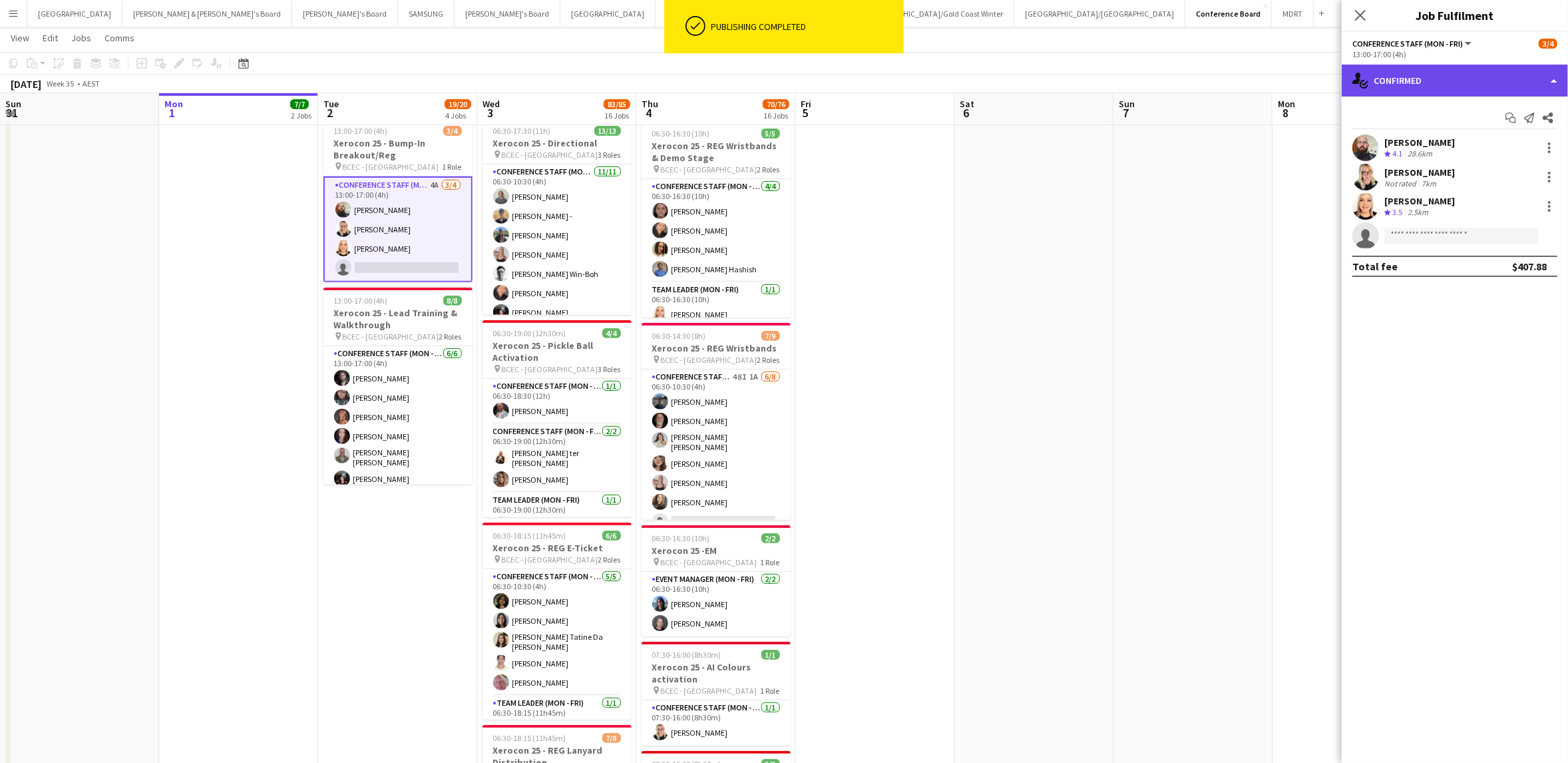
click at [1520, 75] on div "single-neutral-actions-check-2 Confirmed" at bounding box center [1455, 81] width 226 height 32
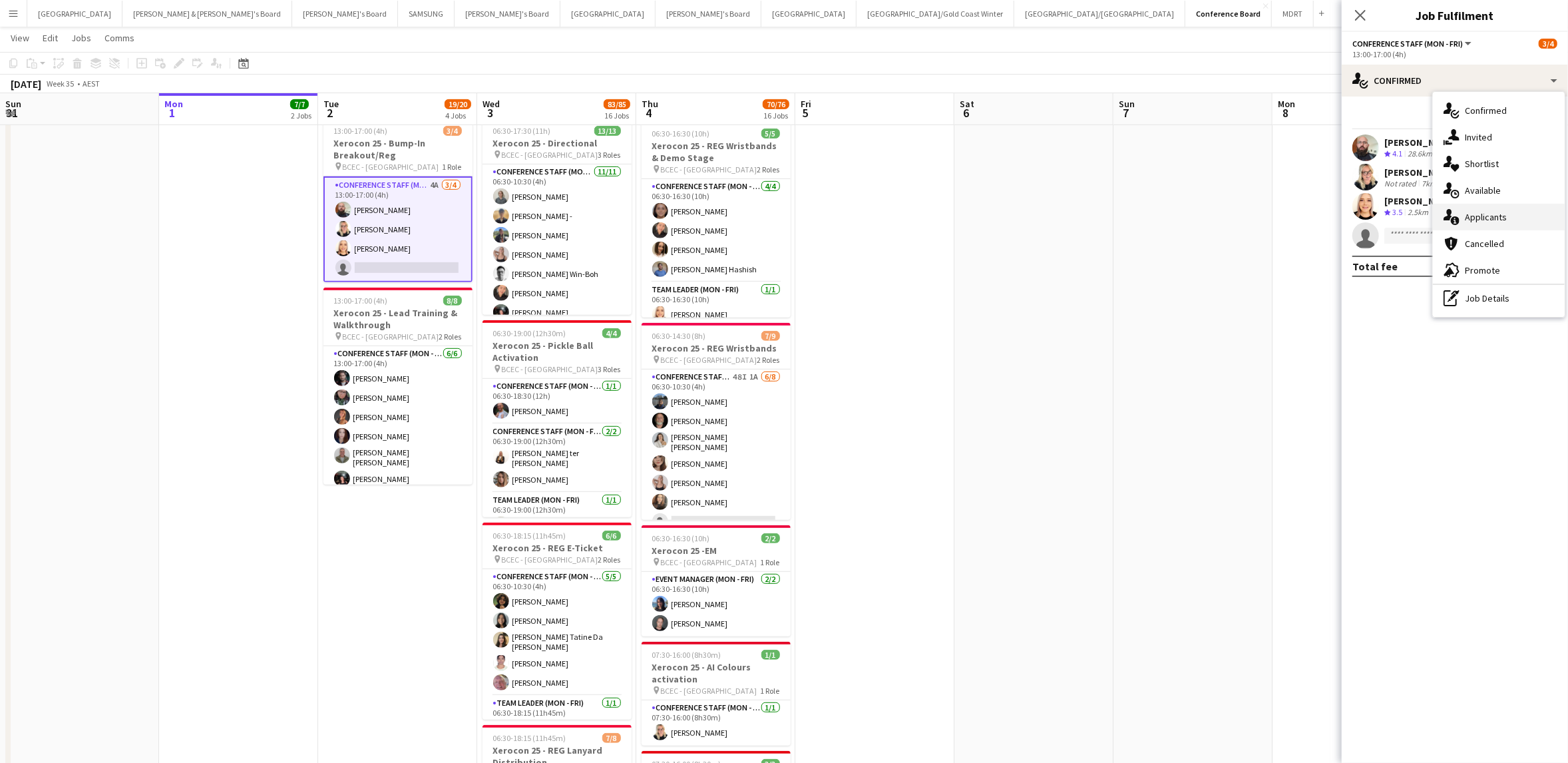
click at [1506, 215] on div "single-neutral-actions-information Applicants" at bounding box center [1499, 217] width 132 height 27
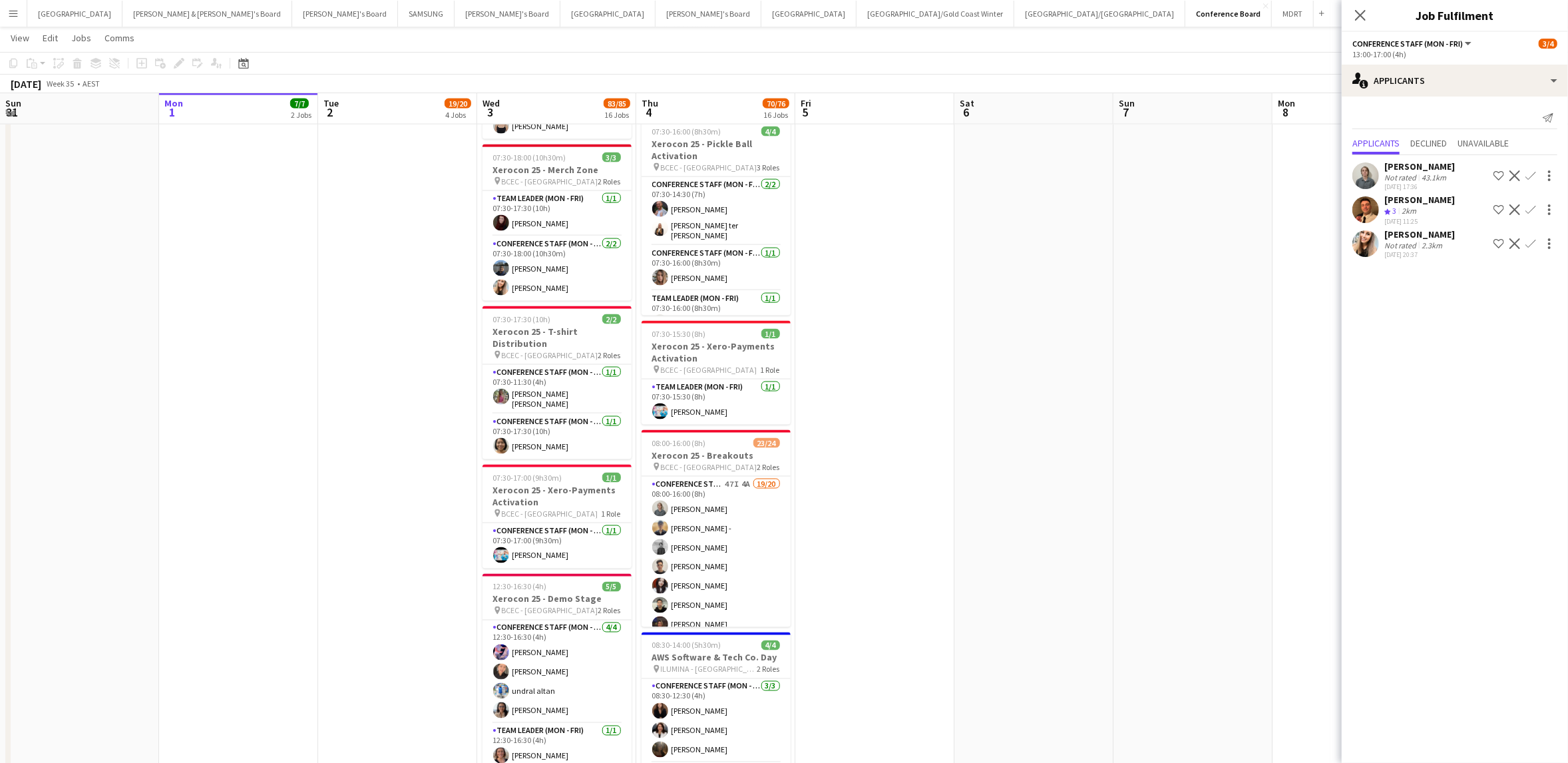
scroll to position [1652, 0]
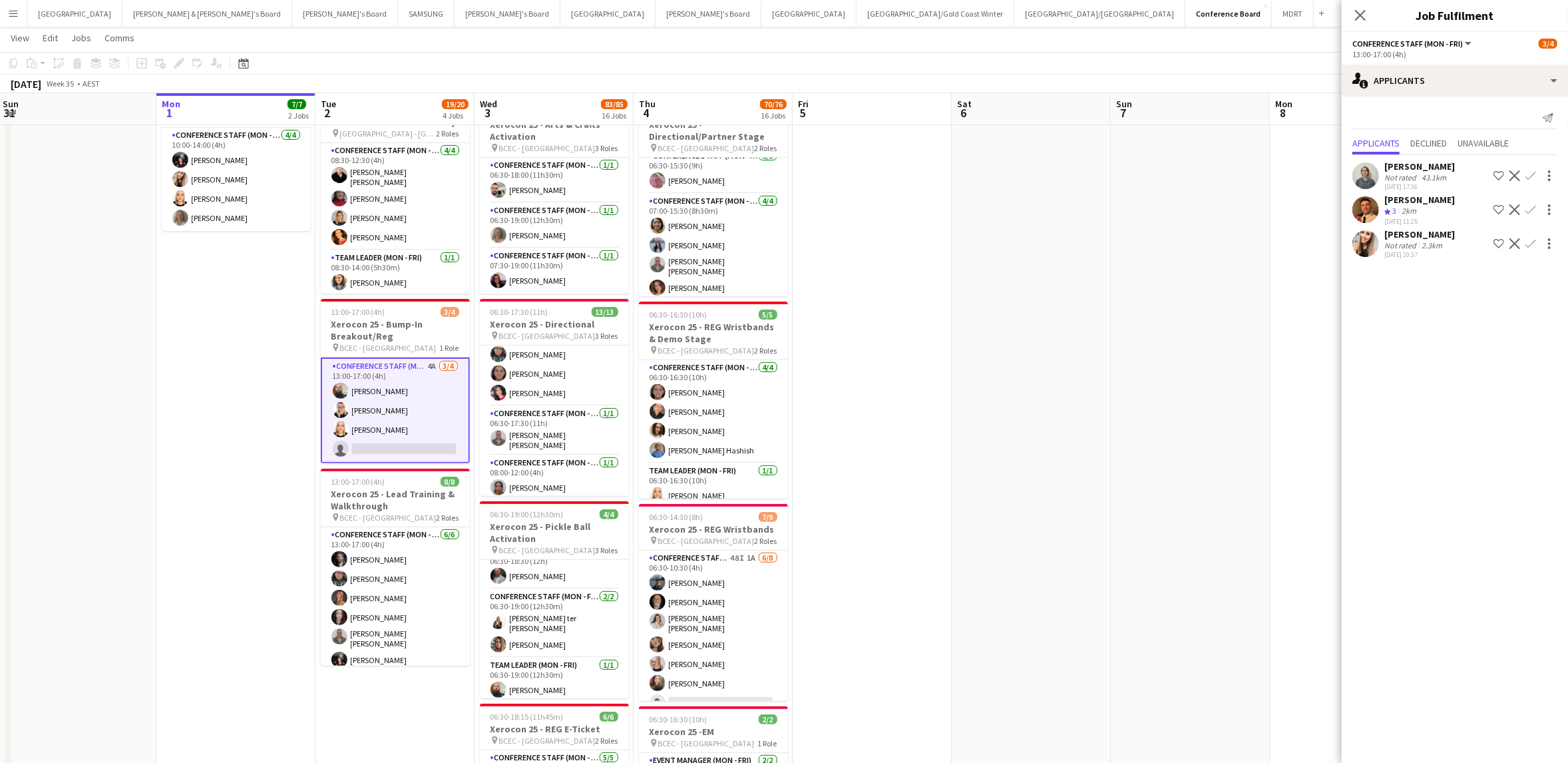
click at [410, 418] on app-card-role "Conference Staff (Mon - Fri) 4A [DATE] 13:00-17:00 (4h) [PERSON_NAME] [PERSON_N…" at bounding box center [396, 410] width 149 height 106
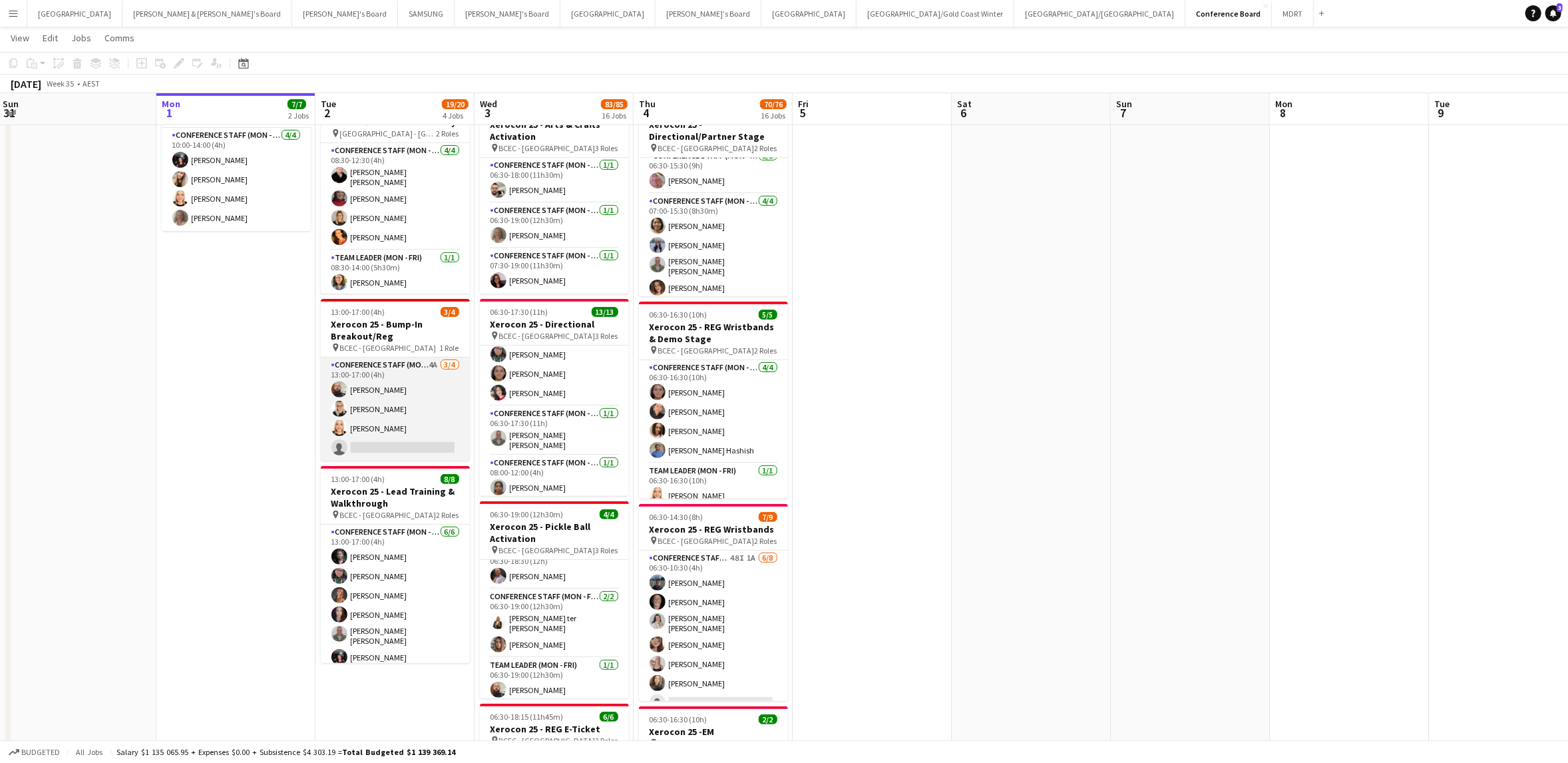
click at [396, 418] on app-card-role "Conference Staff (Mon - Fri) 4A [DATE] 13:00-17:00 (4h) [PERSON_NAME] [PERSON_N…" at bounding box center [396, 408] width 149 height 103
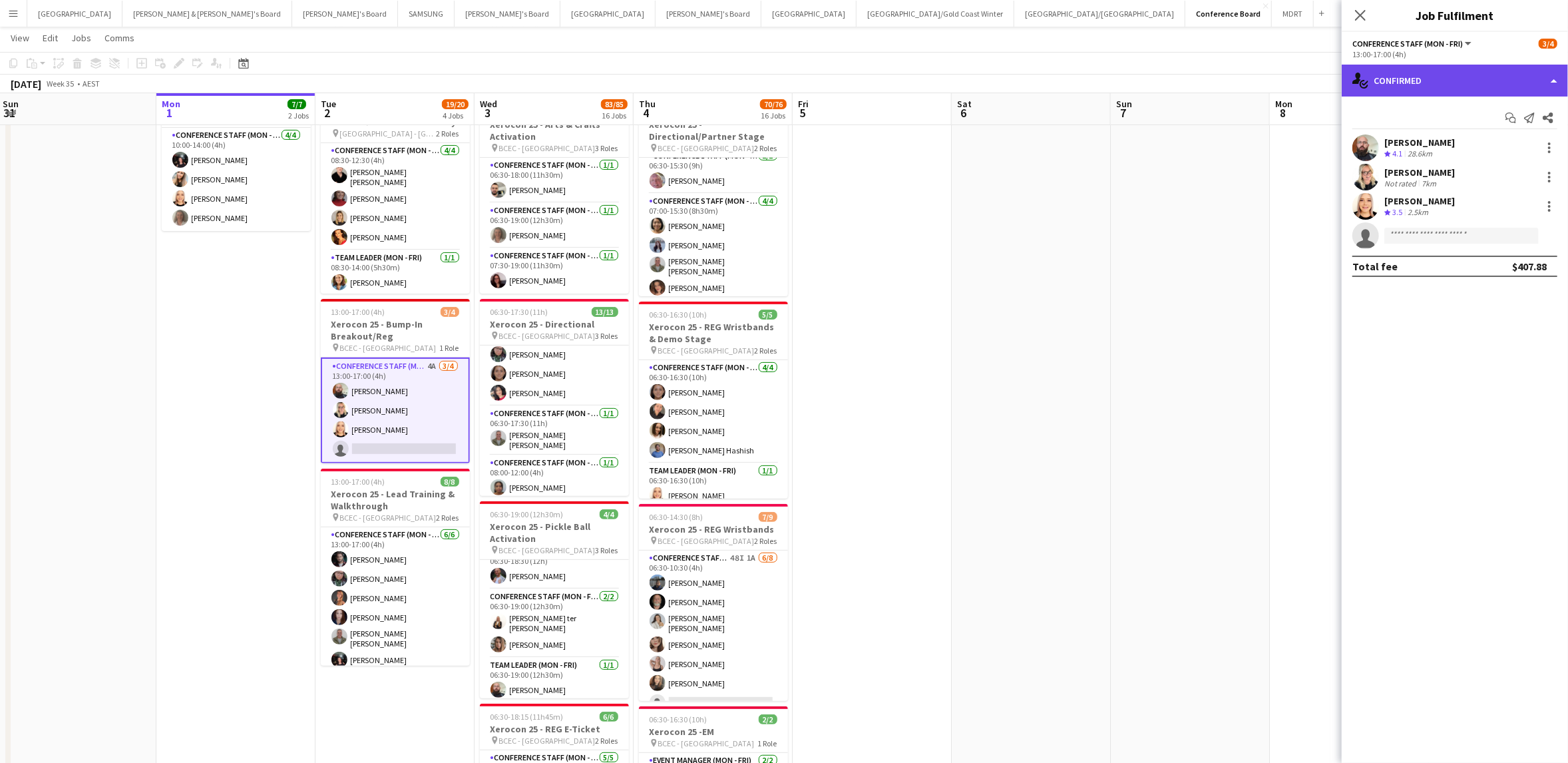
click at [1511, 77] on div "single-neutral-actions-check-2 Confirmed" at bounding box center [1455, 81] width 226 height 32
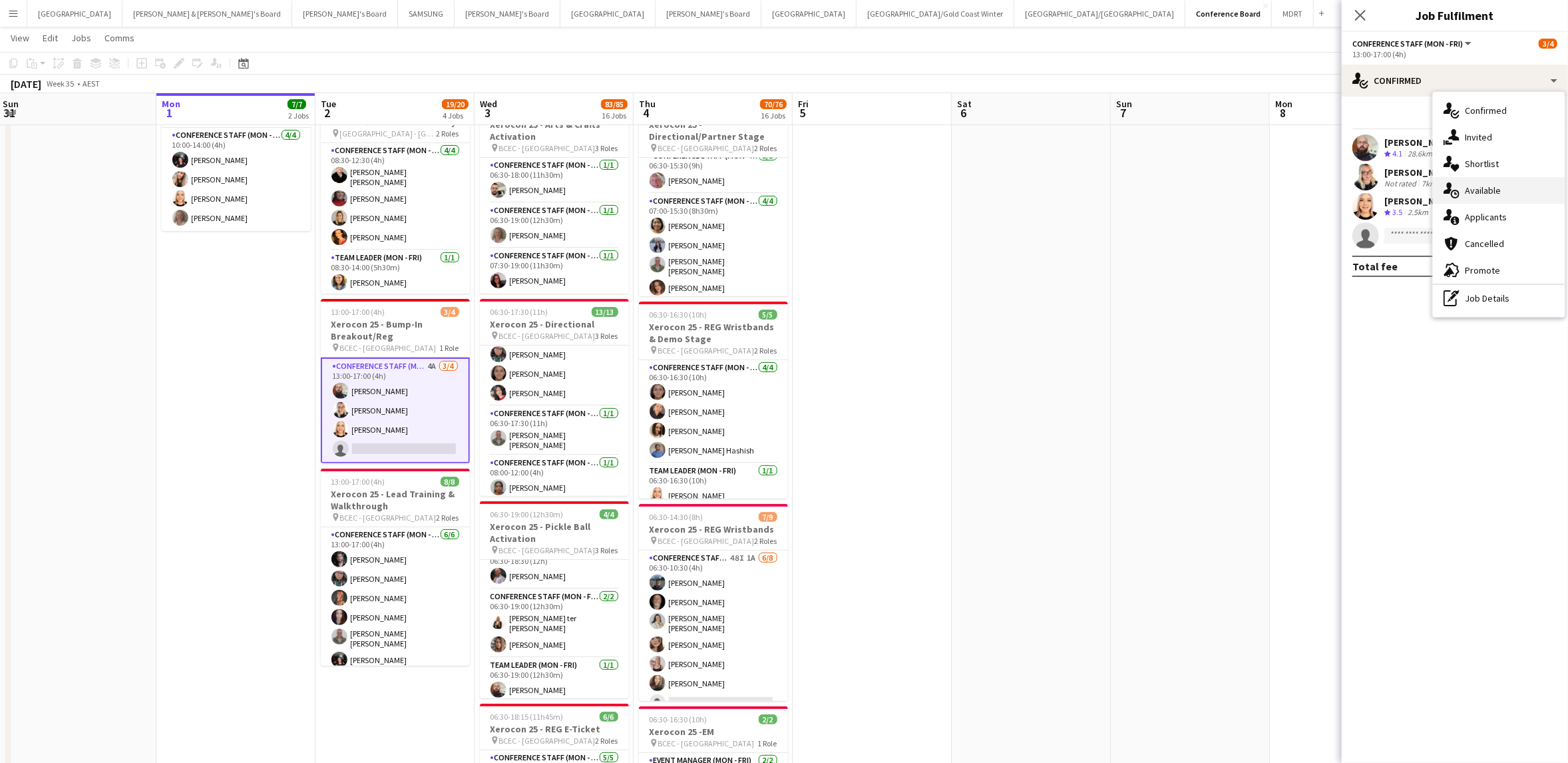
click at [1493, 188] on div "single-neutral-actions-upload Available" at bounding box center [1499, 191] width 132 height 27
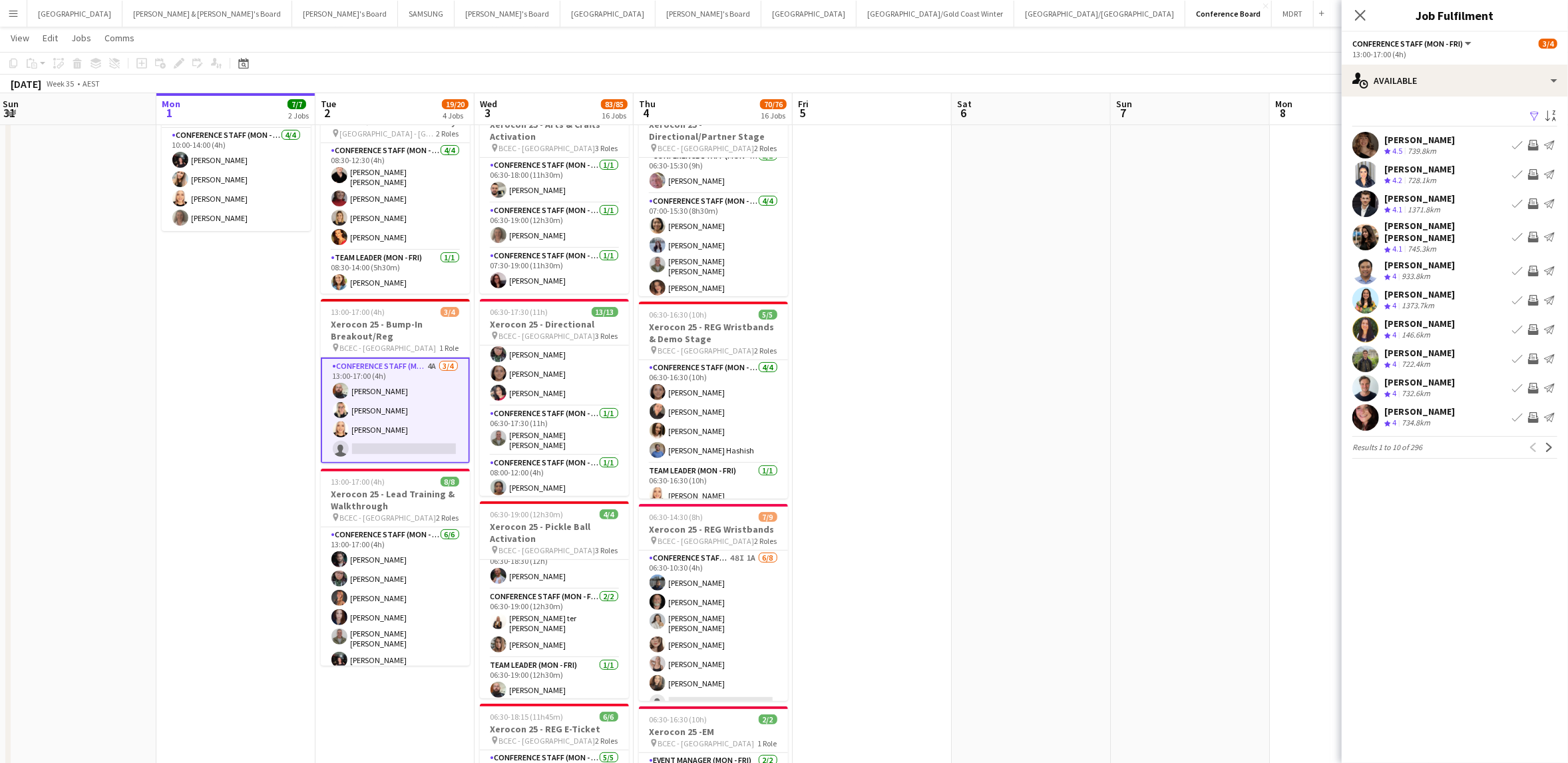
click at [1533, 116] on app-icon "Filter" at bounding box center [1535, 117] width 11 height 13
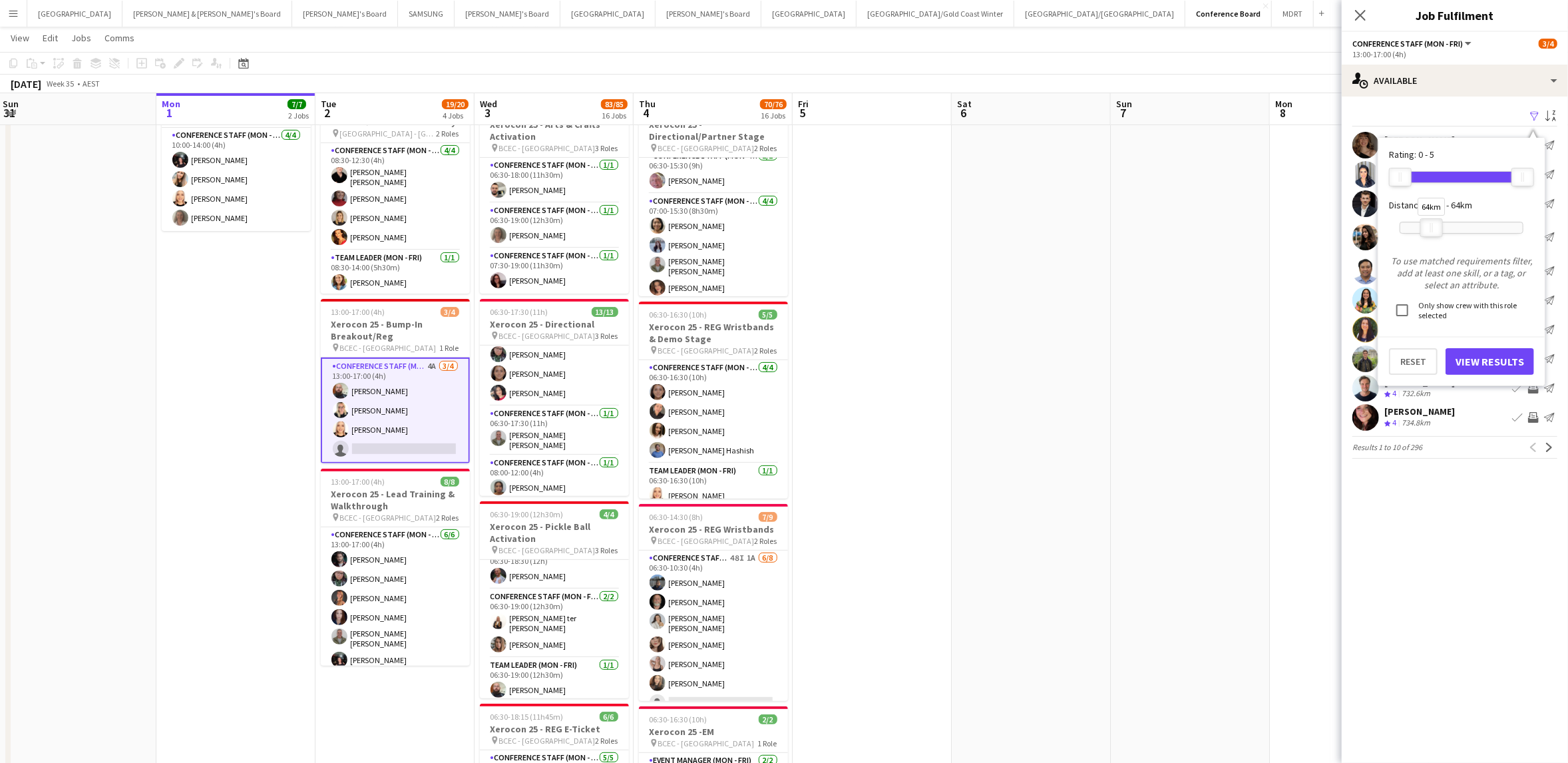
drag, startPoint x: 1521, startPoint y: 226, endPoint x: 1430, endPoint y: 225, distance: 91.0
click at [1430, 225] on div "64km" at bounding box center [1431, 228] width 23 height 19
drag, startPoint x: 1500, startPoint y: 360, endPoint x: 1489, endPoint y: 348, distance: 16.3
click at [1499, 359] on button "View Results" at bounding box center [1489, 361] width 89 height 27
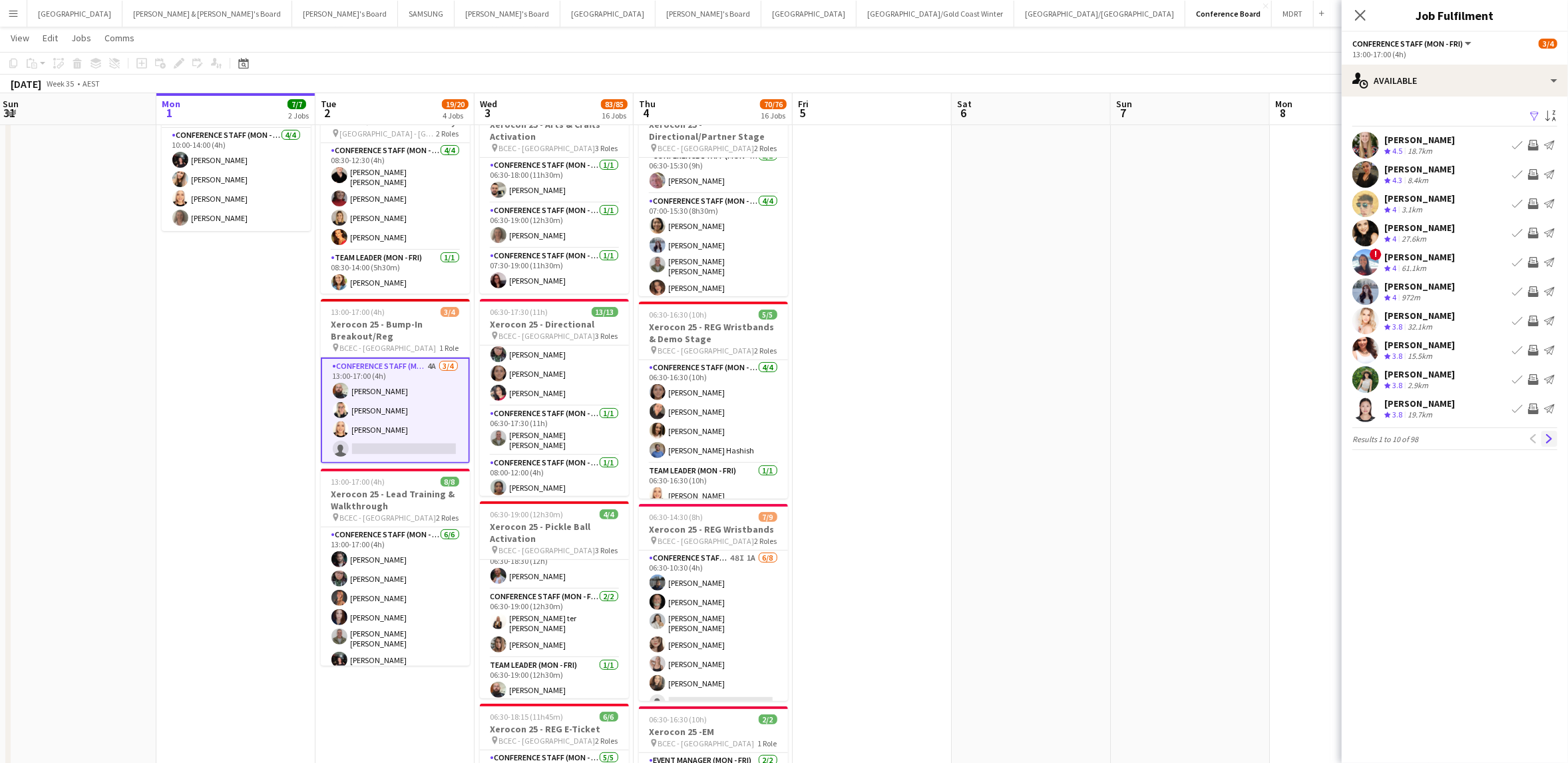
click at [1549, 438] on app-icon "Next" at bounding box center [1549, 438] width 9 height 9
click at [1549, 436] on app-icon "Next" at bounding box center [1549, 438] width 9 height 9
click at [1553, 438] on app-icon "Next" at bounding box center [1549, 438] width 9 height 9
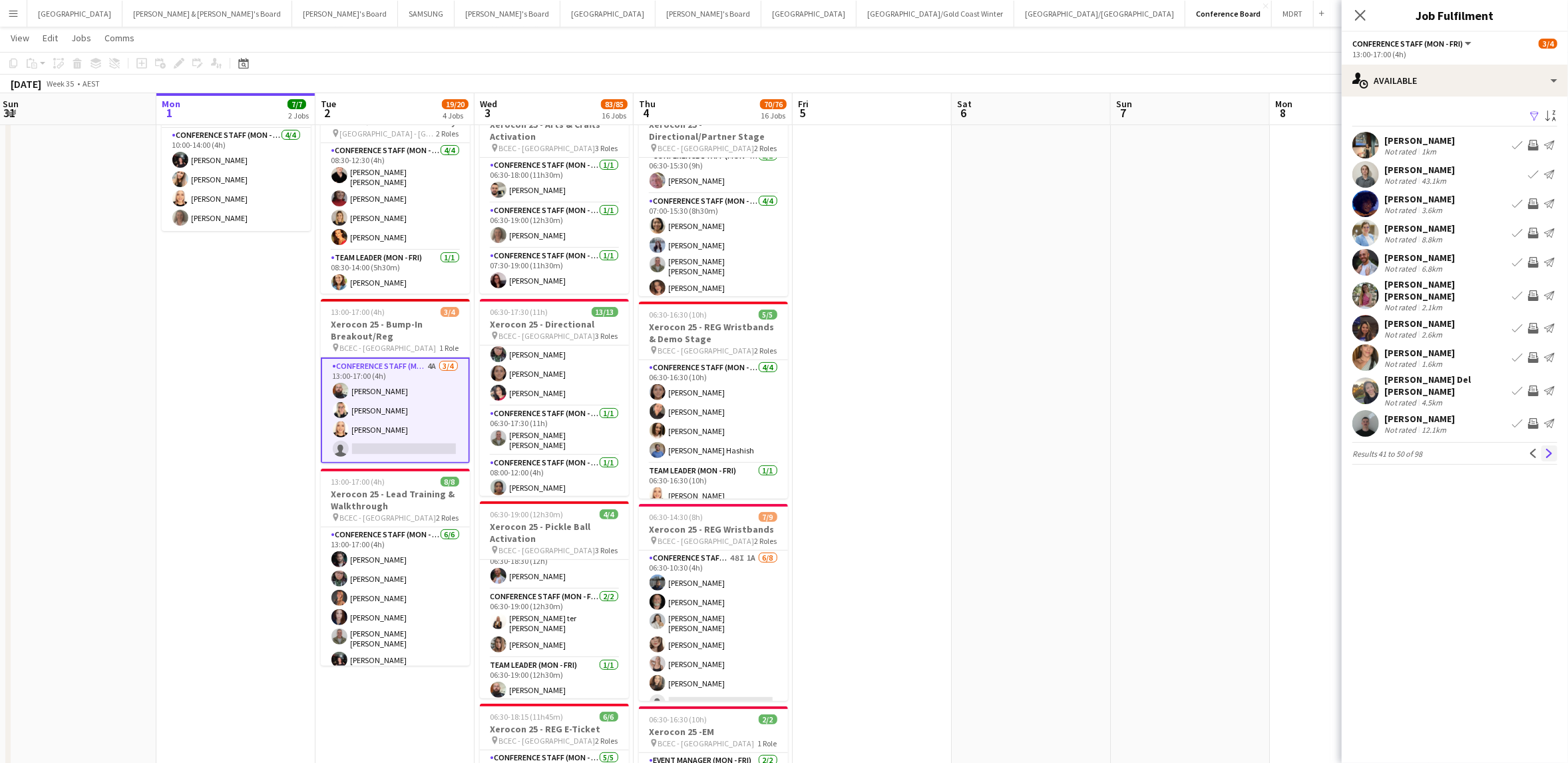
click at [1552, 448] on app-icon "Next" at bounding box center [1549, 453] width 9 height 9
click at [1549, 448] on app-icon "Next" at bounding box center [1549, 453] width 9 height 9
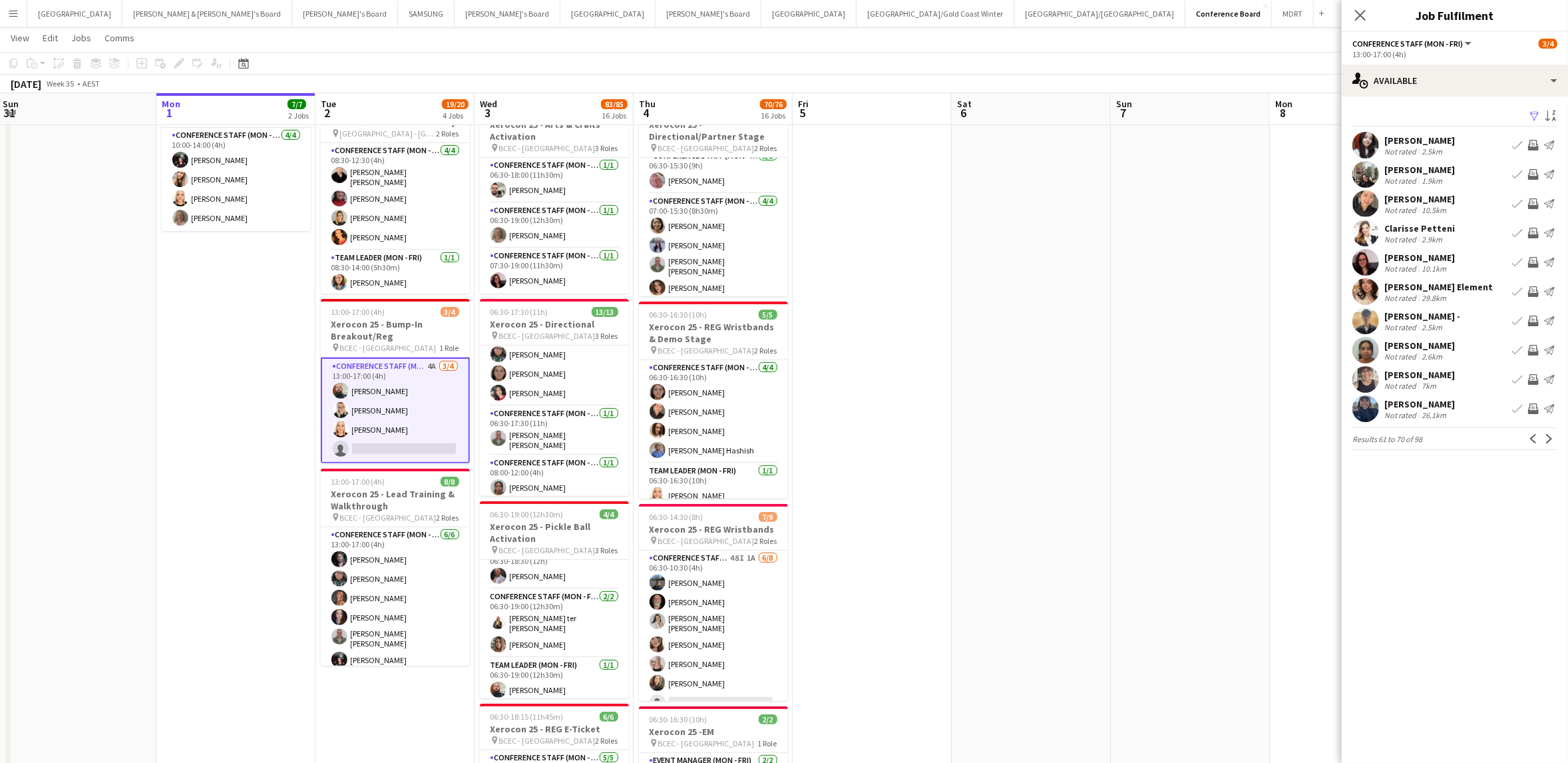
click at [1549, 436] on app-icon "Next" at bounding box center [1549, 438] width 9 height 9
click at [1551, 438] on app-icon "Next" at bounding box center [1549, 438] width 9 height 9
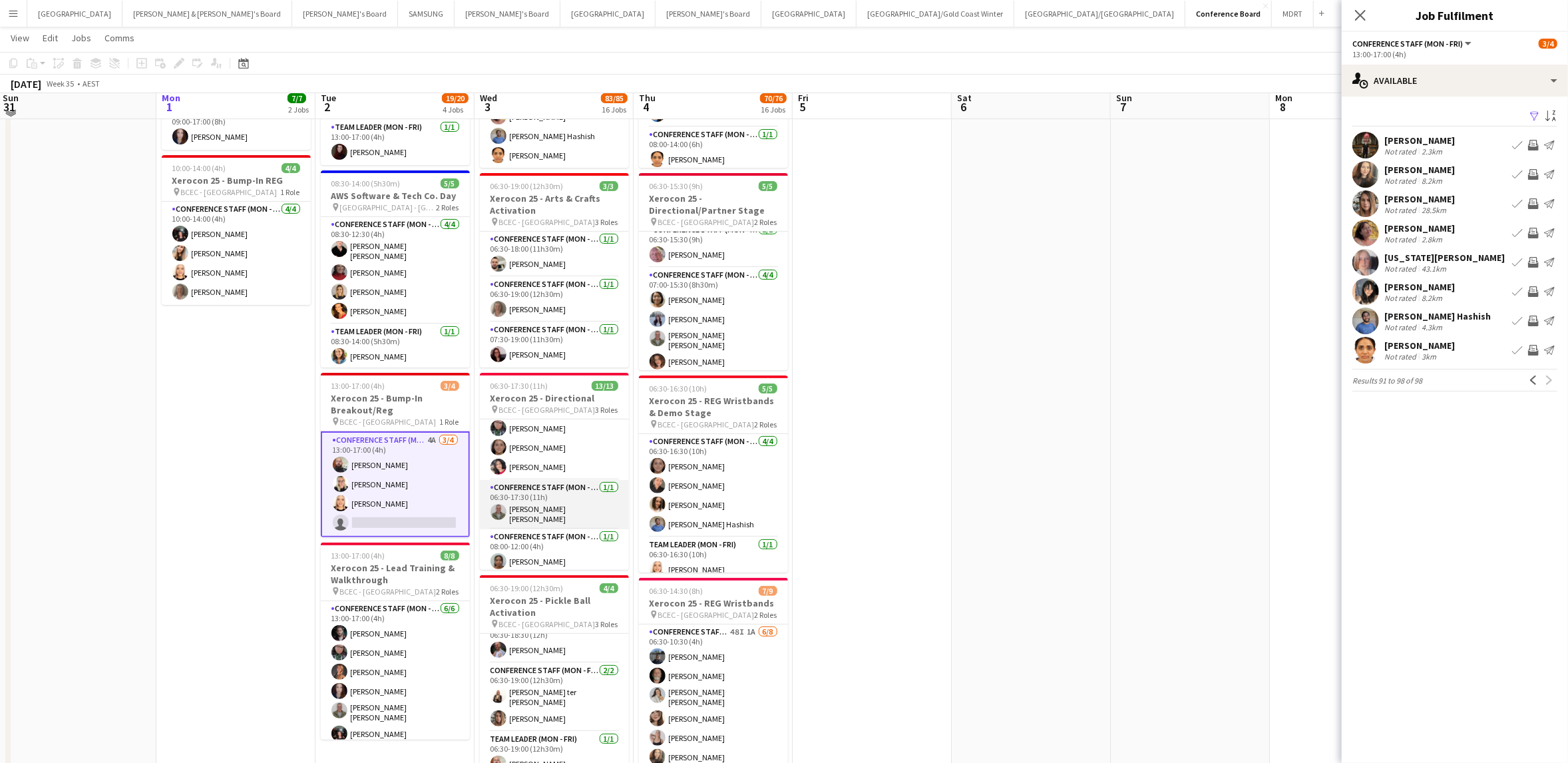
scroll to position [193, 0]
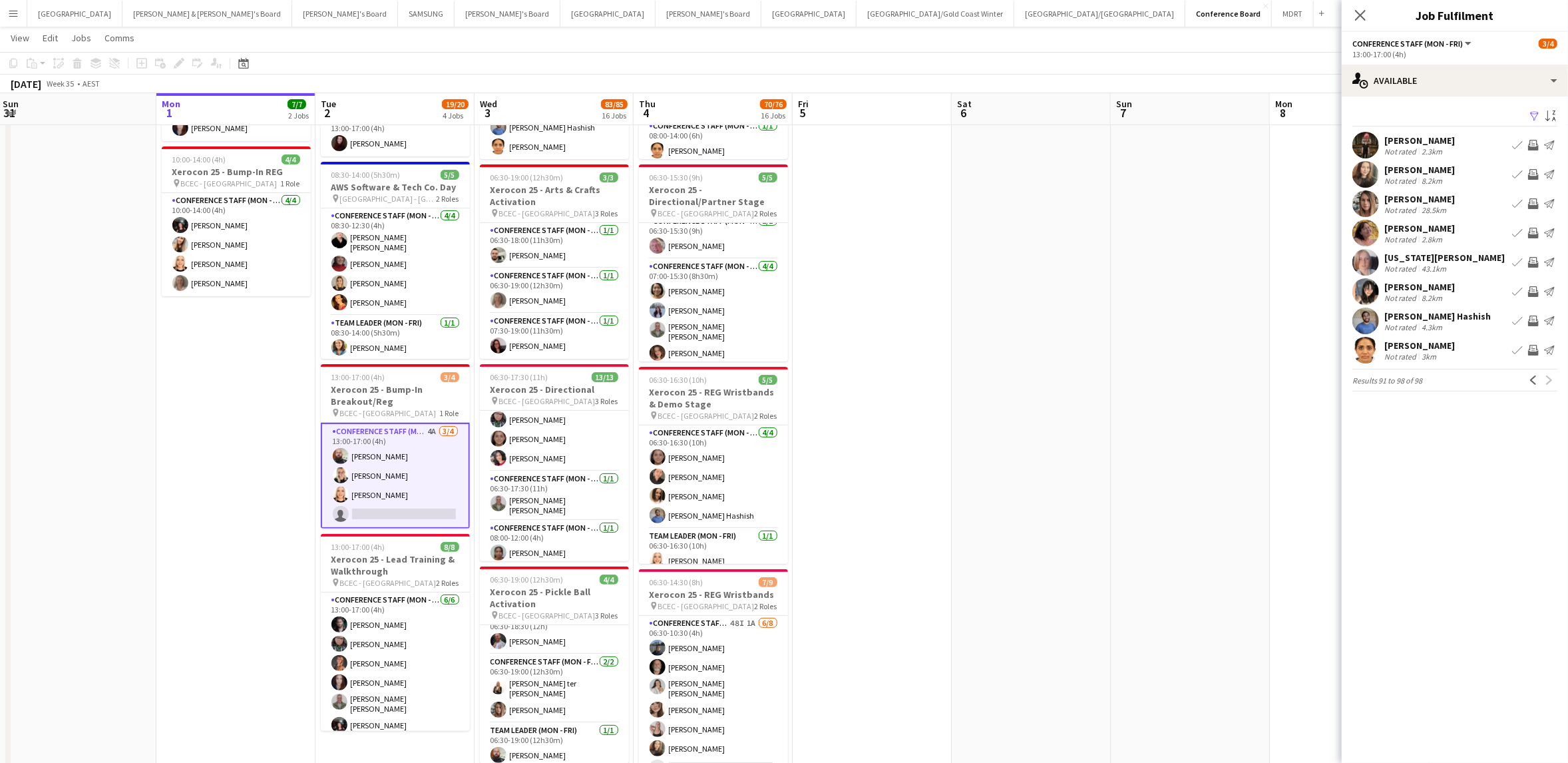
click at [1532, 172] on app-icon "Invite crew" at bounding box center [1533, 175] width 11 height 11
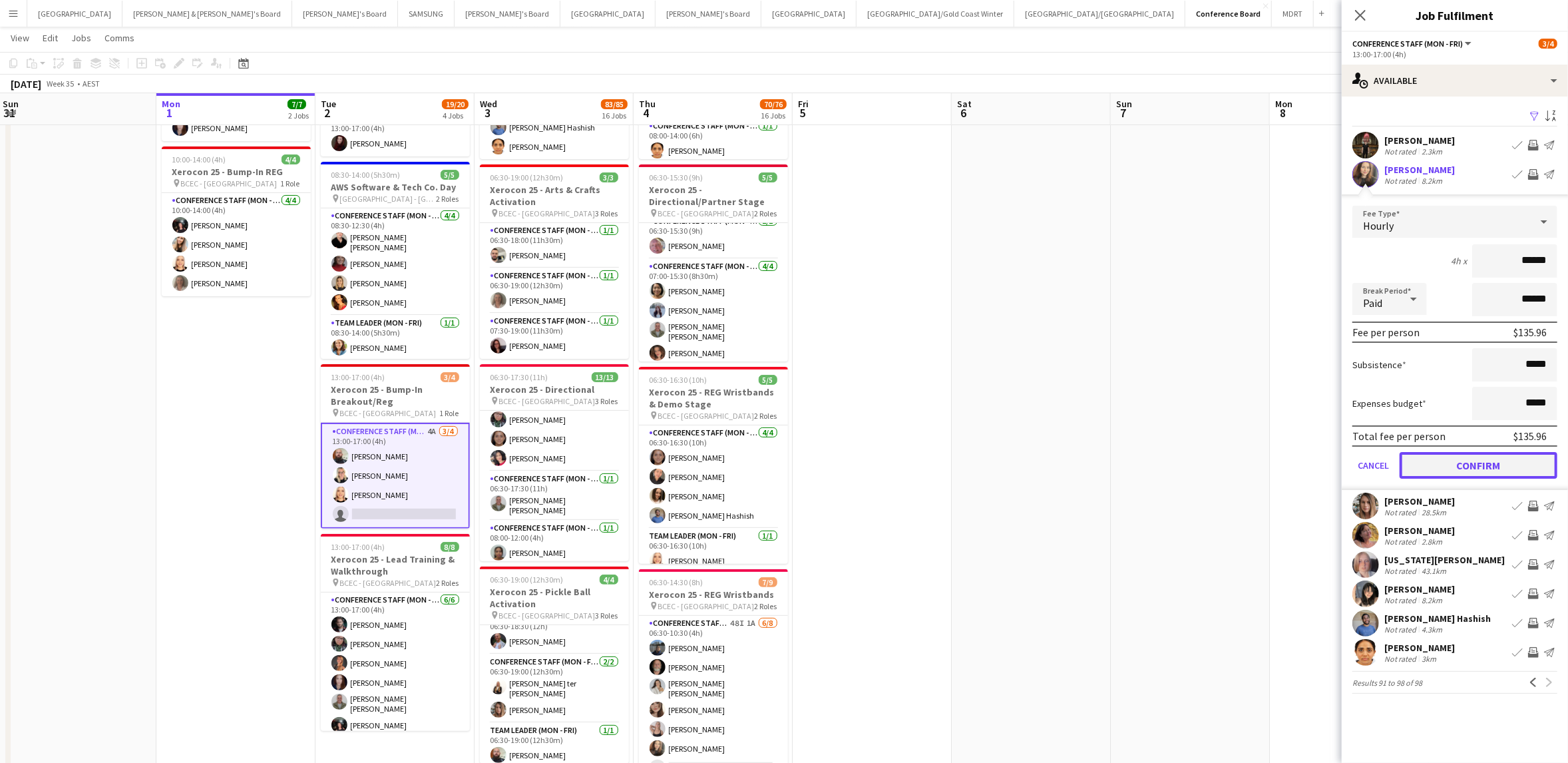
click at [1477, 466] on button "Confirm" at bounding box center [1478, 465] width 158 height 27
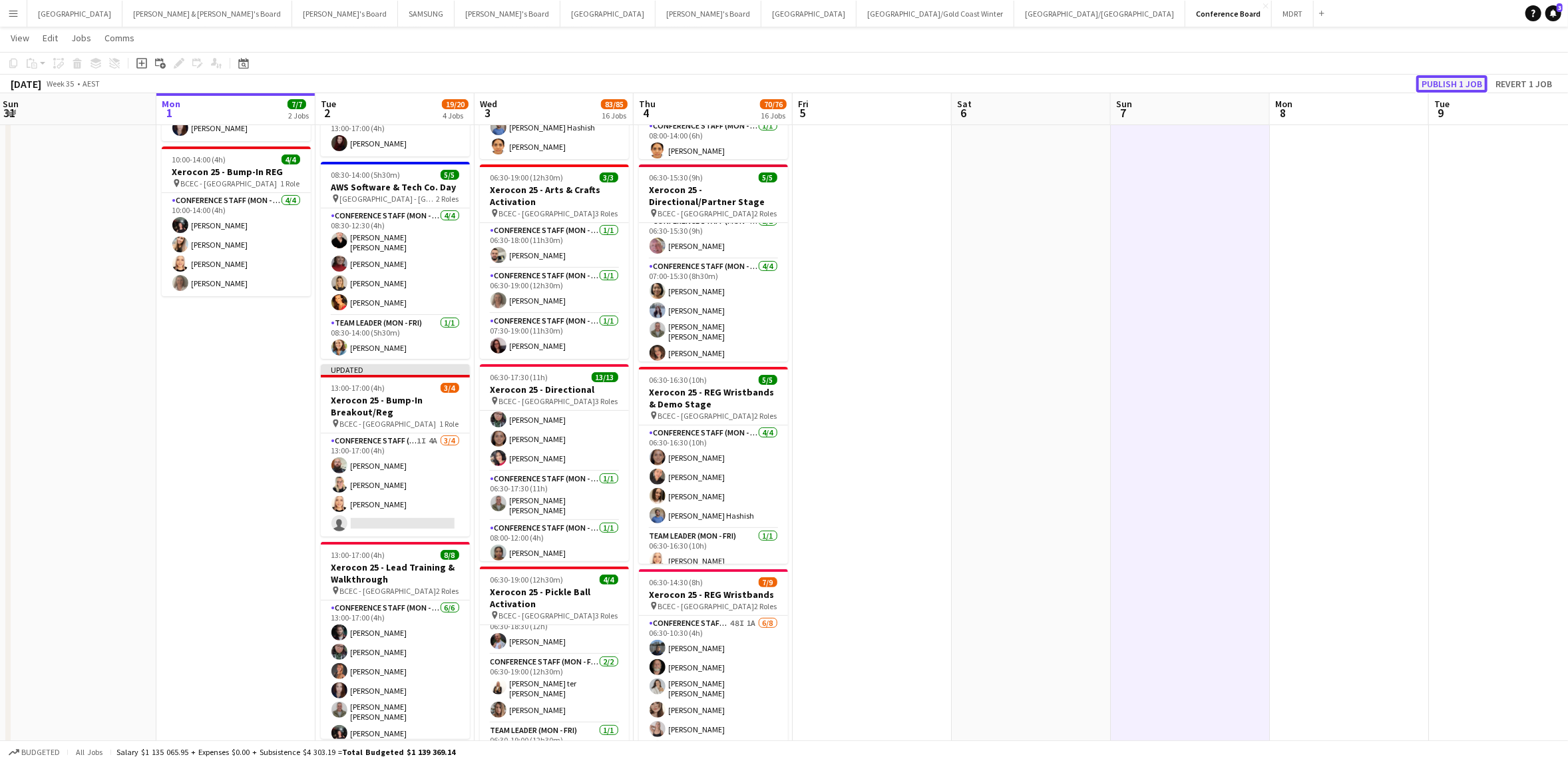
click at [1463, 85] on button "Publish 1 job" at bounding box center [1451, 84] width 71 height 17
